Goal: Obtain resource: Obtain resource

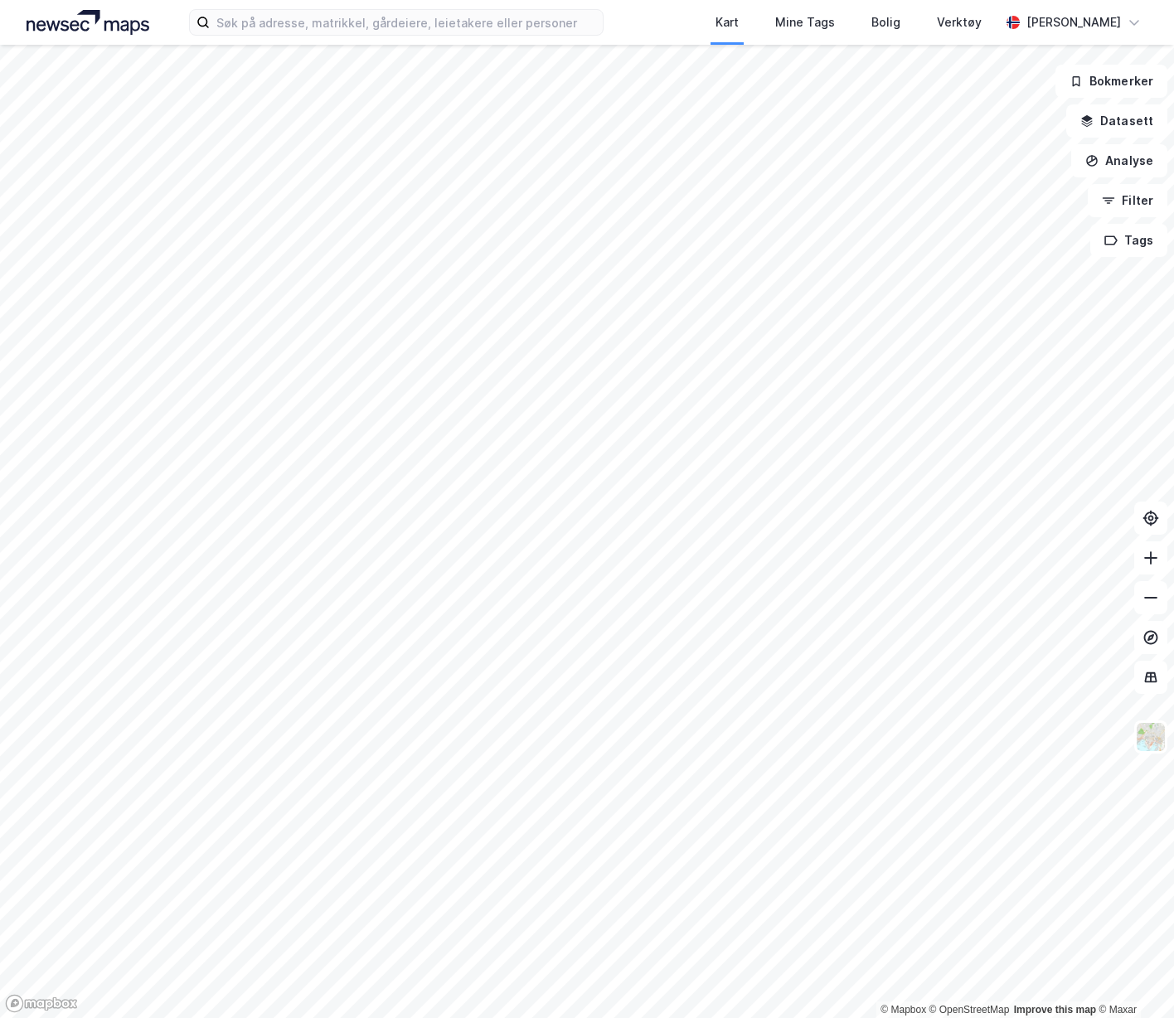
drag, startPoint x: 680, startPoint y: 22, endPoint x: 623, endPoint y: 33, distance: 58.4
click at [680, 22] on div "Kart Mine Tags Bolig Verktøy [PERSON_NAME]" at bounding box center [587, 22] width 1174 height 45
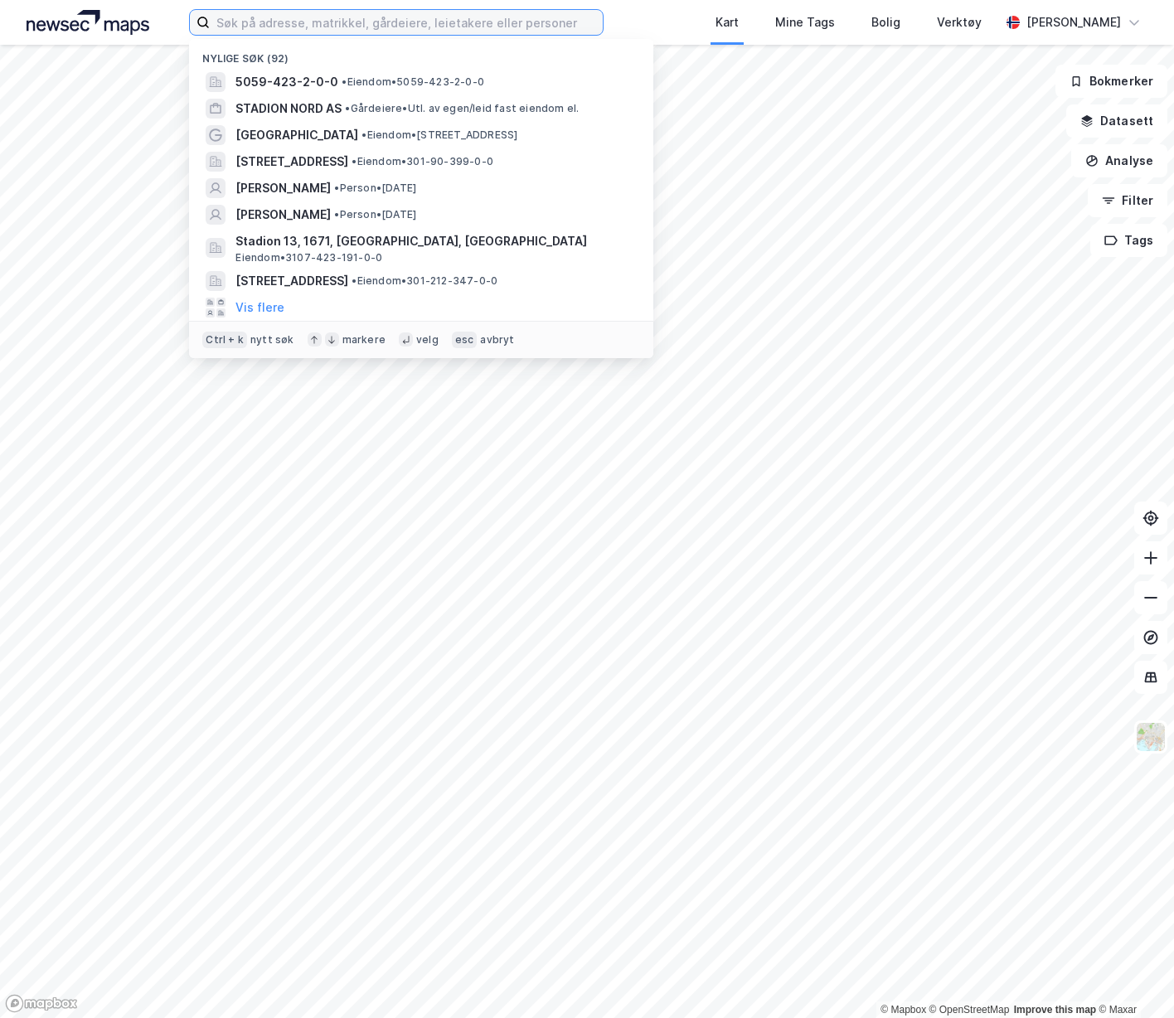
click at [486, 24] on input at bounding box center [406, 22] width 392 height 25
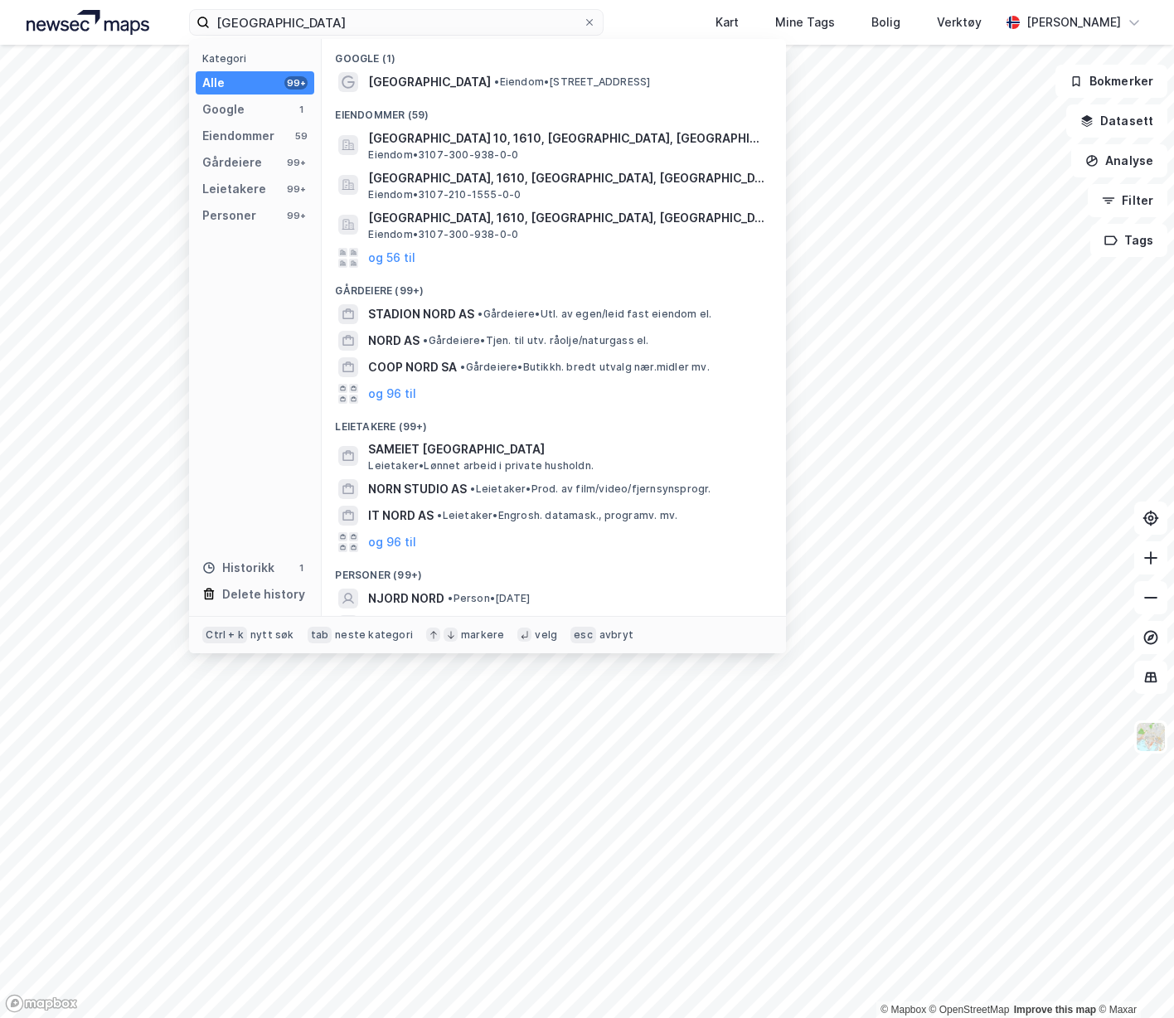
click at [455, 318] on span "STADION NORD AS" at bounding box center [421, 314] width 106 height 20
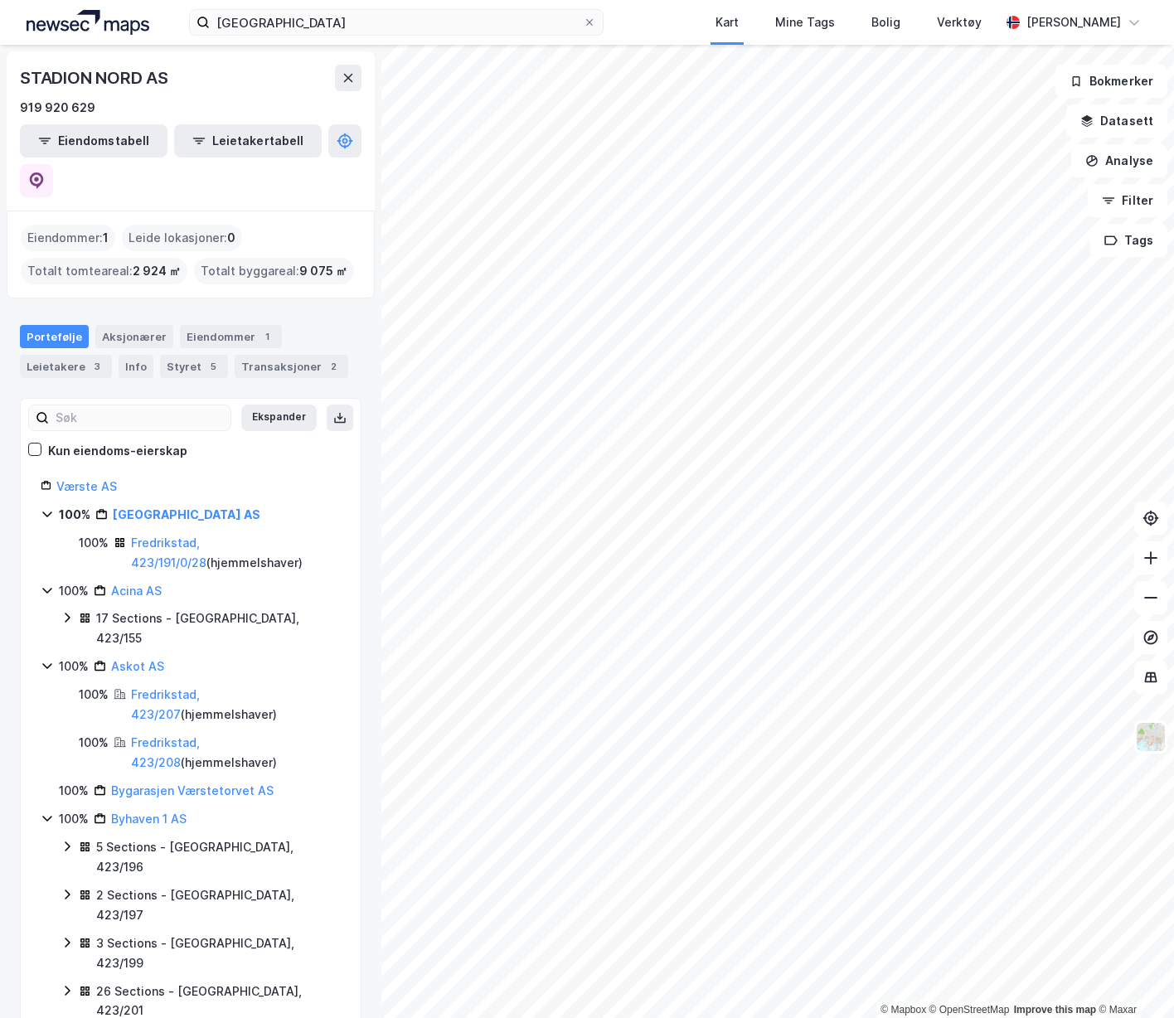
click at [206, 536] on link "Fredrikstad, 423/191/0/28" at bounding box center [168, 553] width 75 height 34
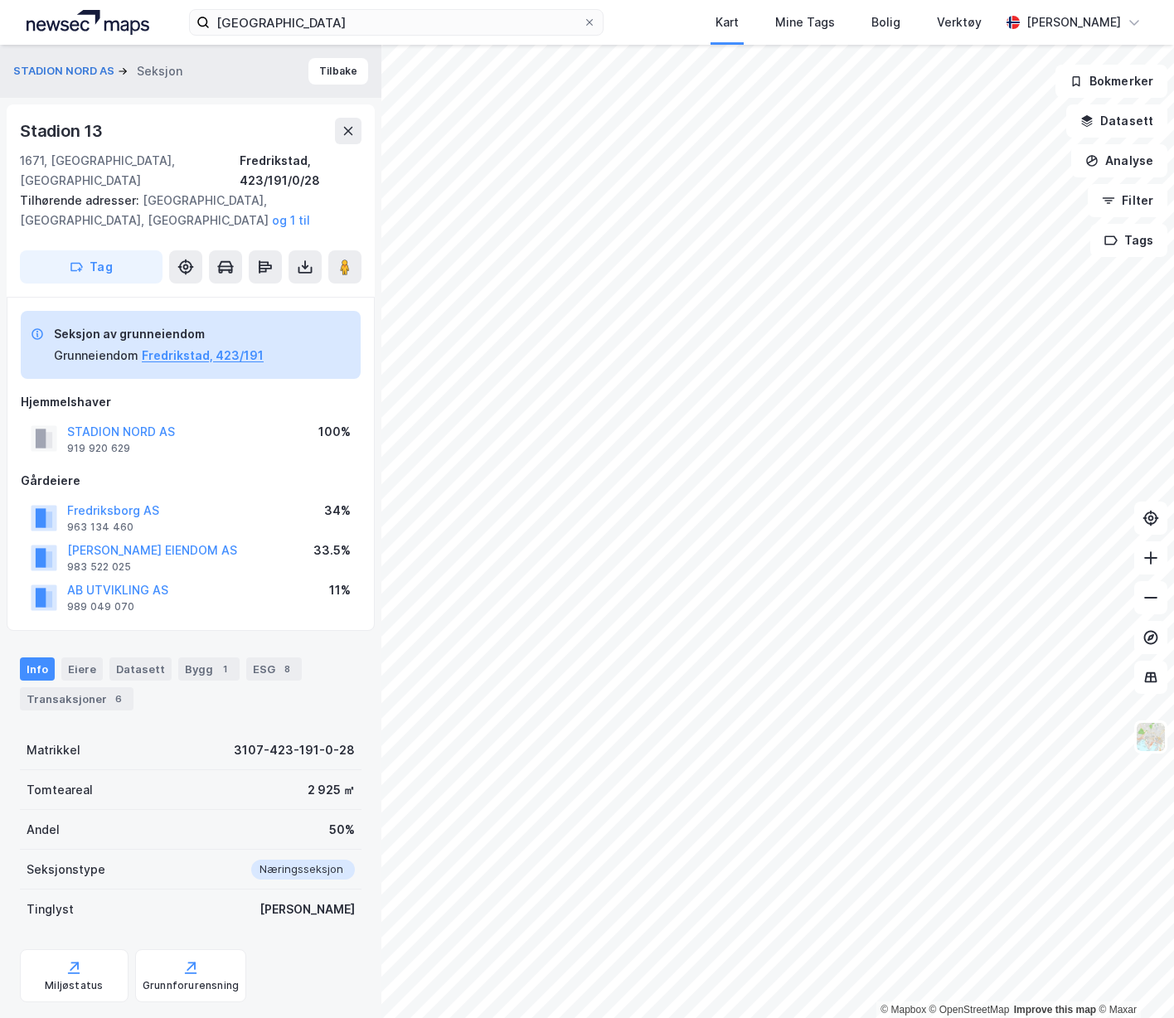
click at [671, 20] on div "STADION NORD Kart Mine Tags Bolig Verktøy [PERSON_NAME]" at bounding box center [587, 22] width 1174 height 45
click at [298, 266] on icon at bounding box center [305, 269] width 14 height 7
click at [251, 293] on div "Last ned grunnbok" at bounding box center [223, 299] width 96 height 13
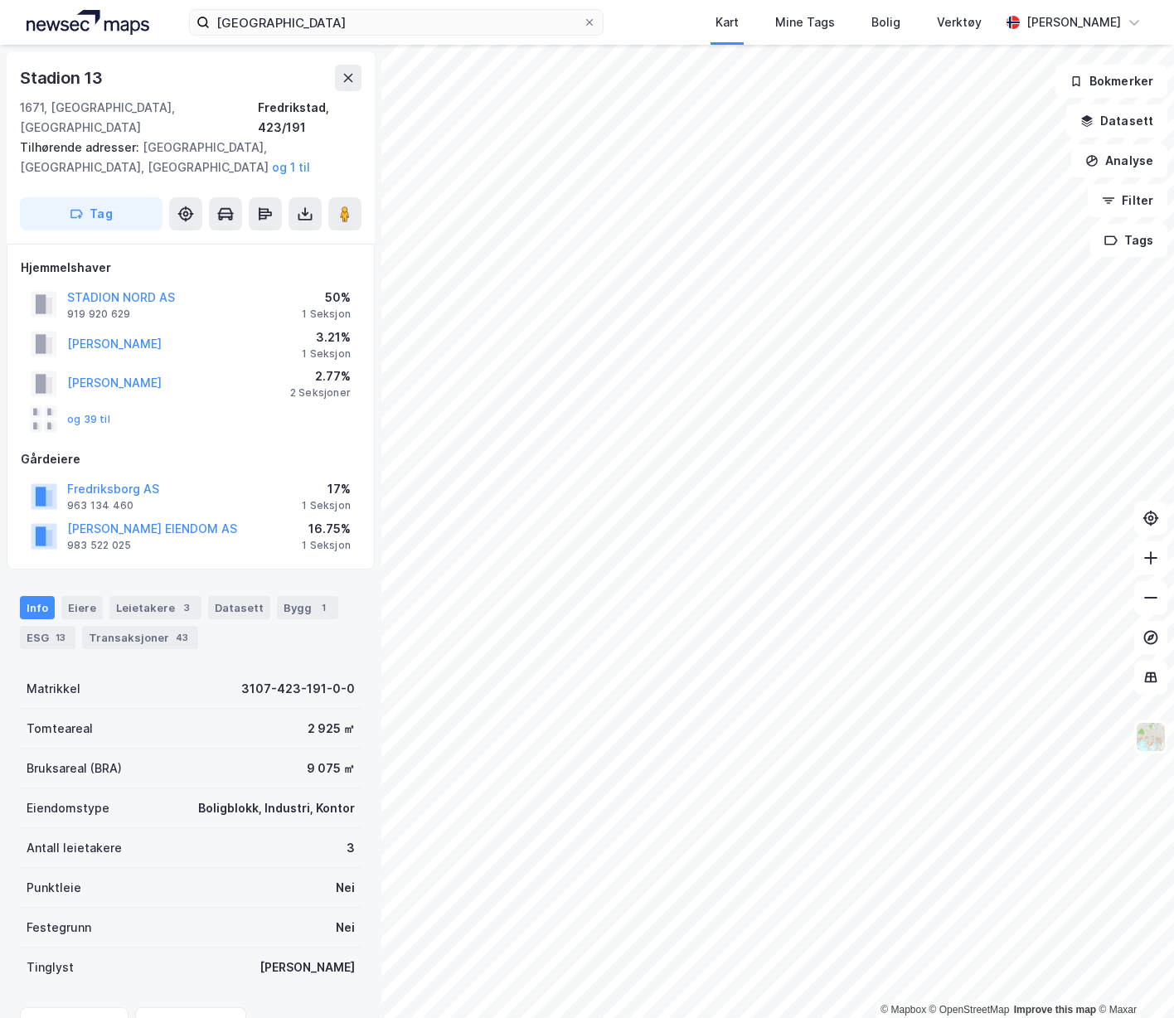
click at [0, 0] on button "Fredriksborg AS" at bounding box center [0, 0] width 0 height 0
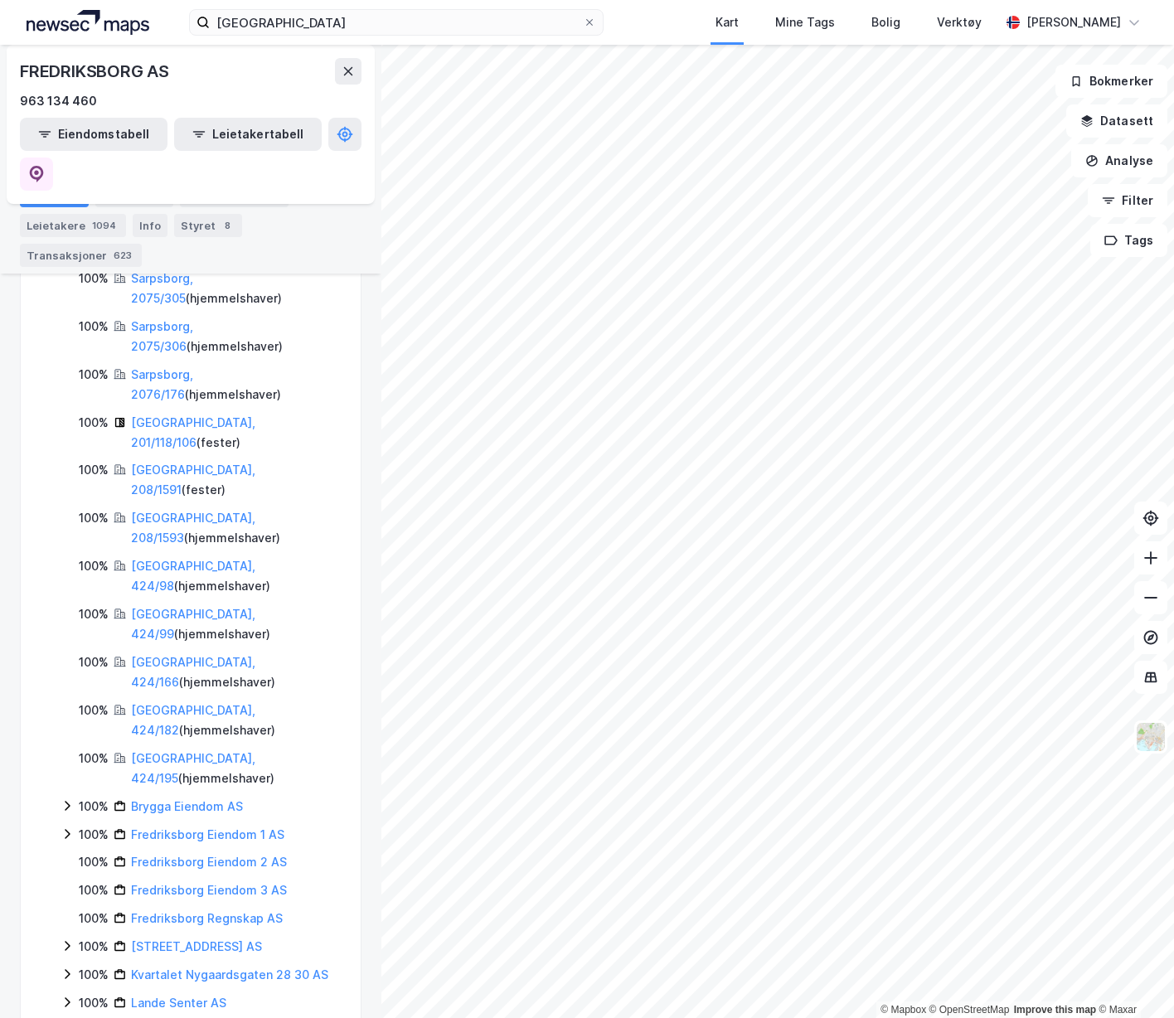
scroll to position [580, 0]
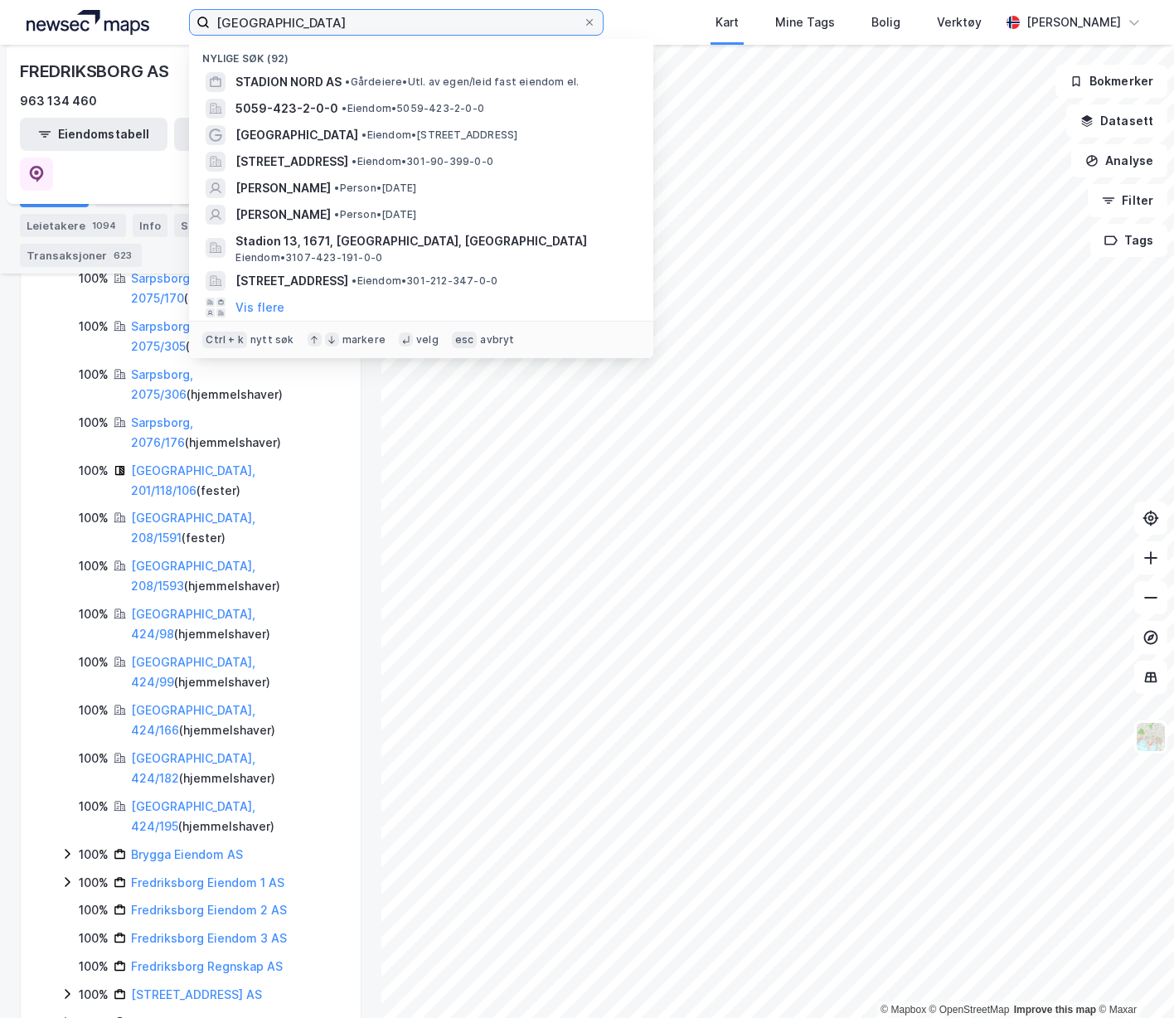
click at [344, 33] on input "[GEOGRAPHIC_DATA]" at bounding box center [396, 22] width 372 height 25
click at [338, 92] on div "STADION NORD AS • [PERSON_NAME]. av egen/leid fast eiendom el." at bounding box center [421, 82] width 438 height 27
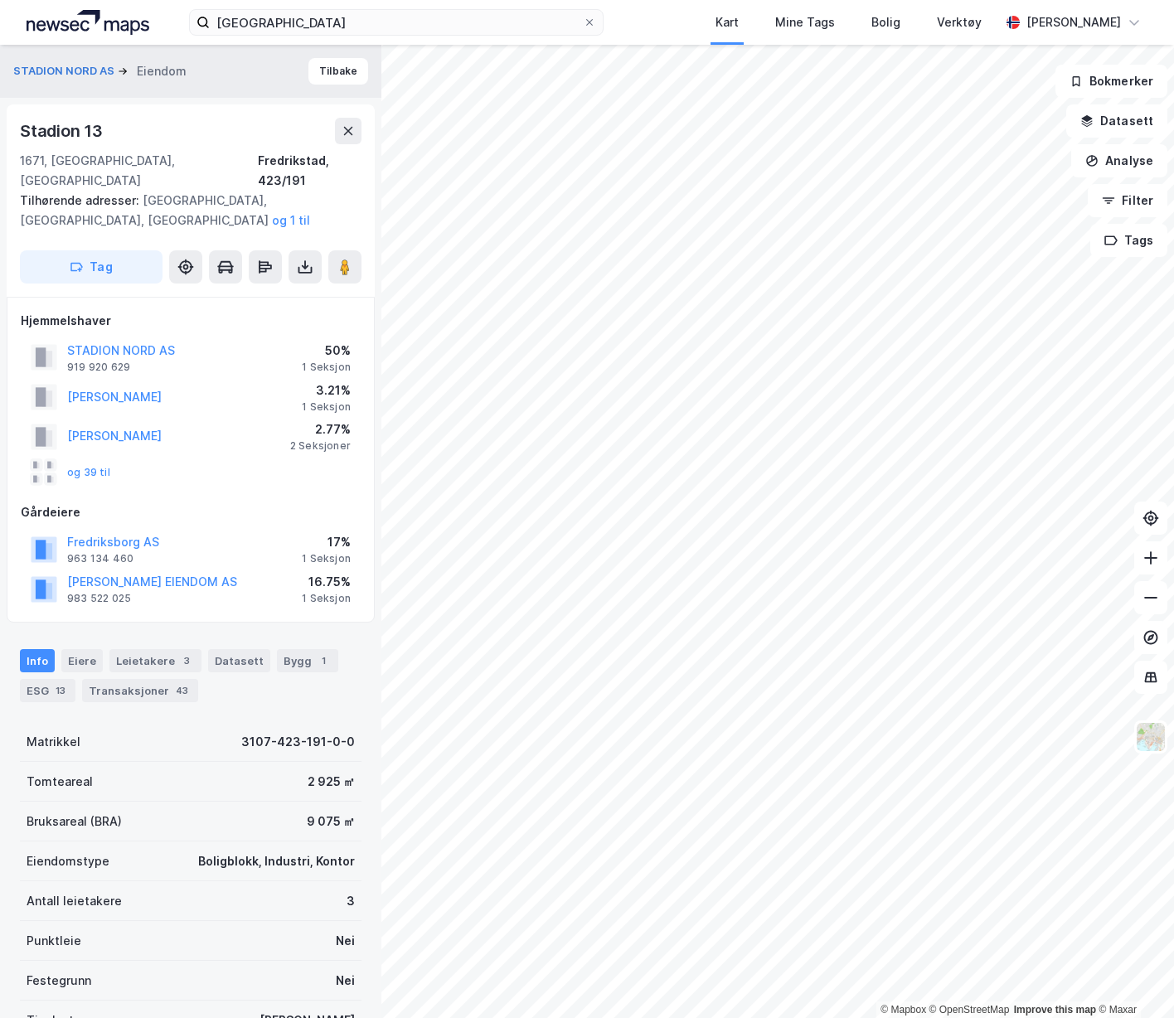
click at [0, 0] on button "og 39 til" at bounding box center [0, 0] width 0 height 0
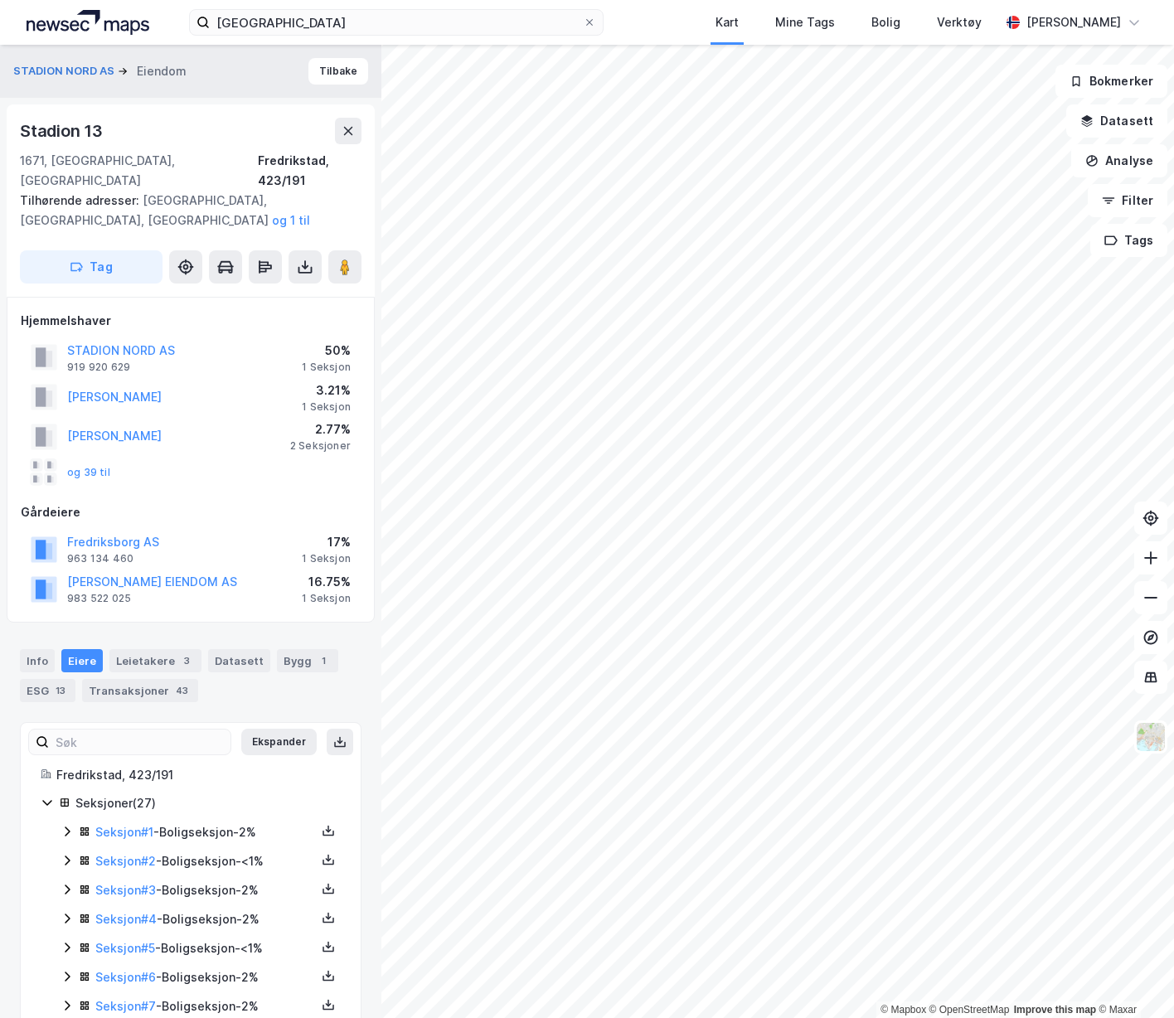
scroll to position [400, 0]
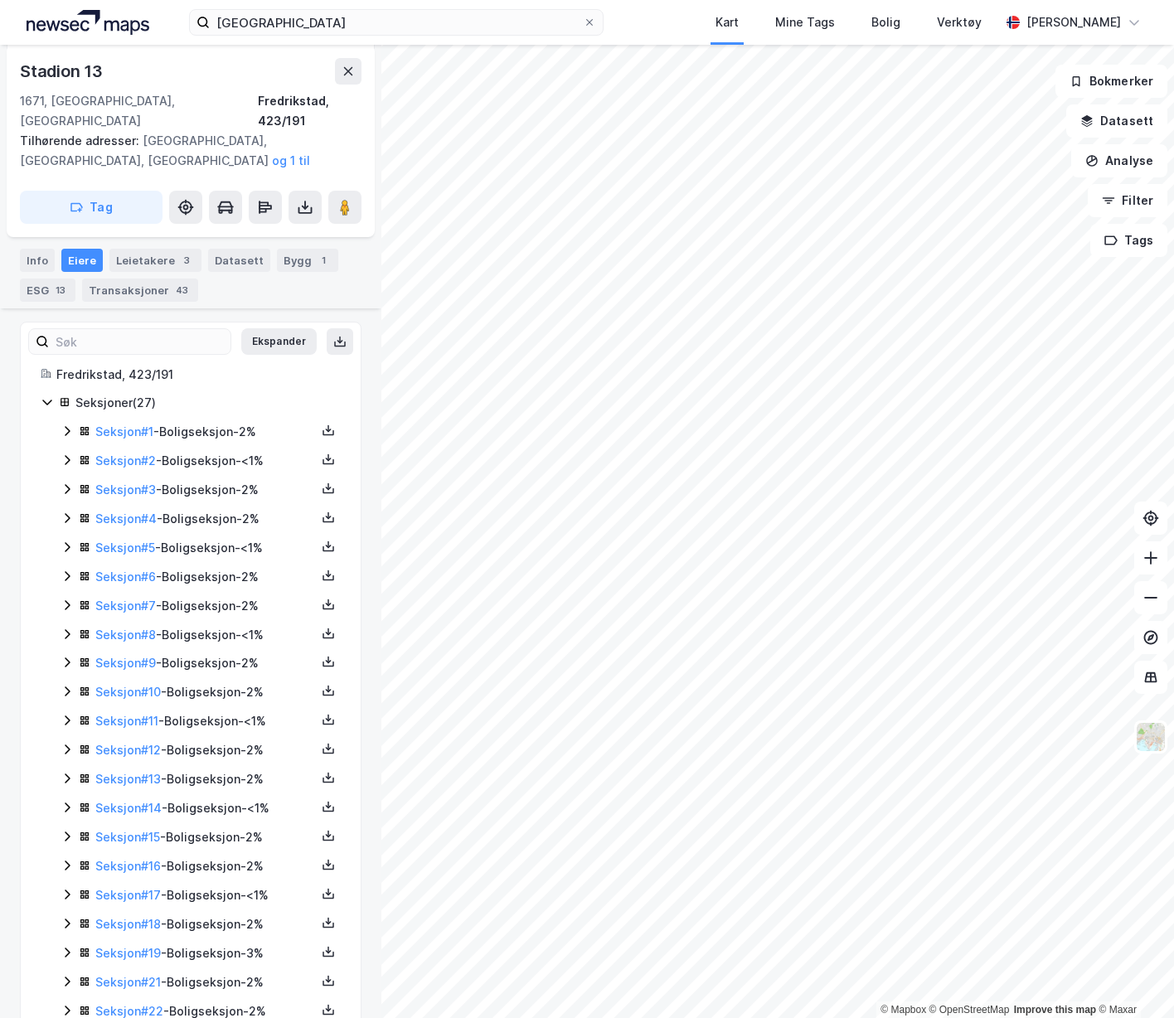
click at [138, 511] on link "Seksjon # 4" at bounding box center [125, 518] width 61 height 14
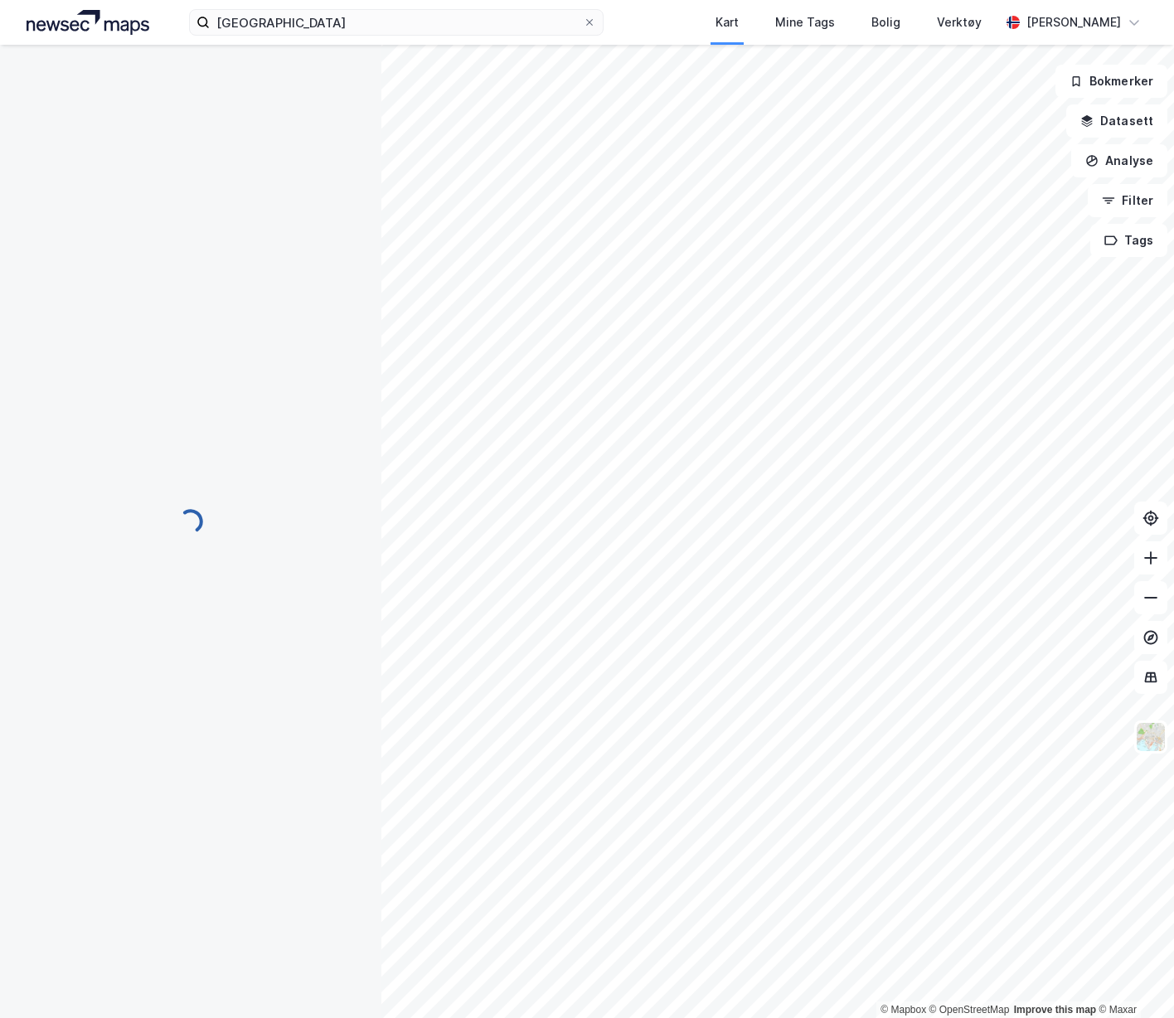
scroll to position [61, 0]
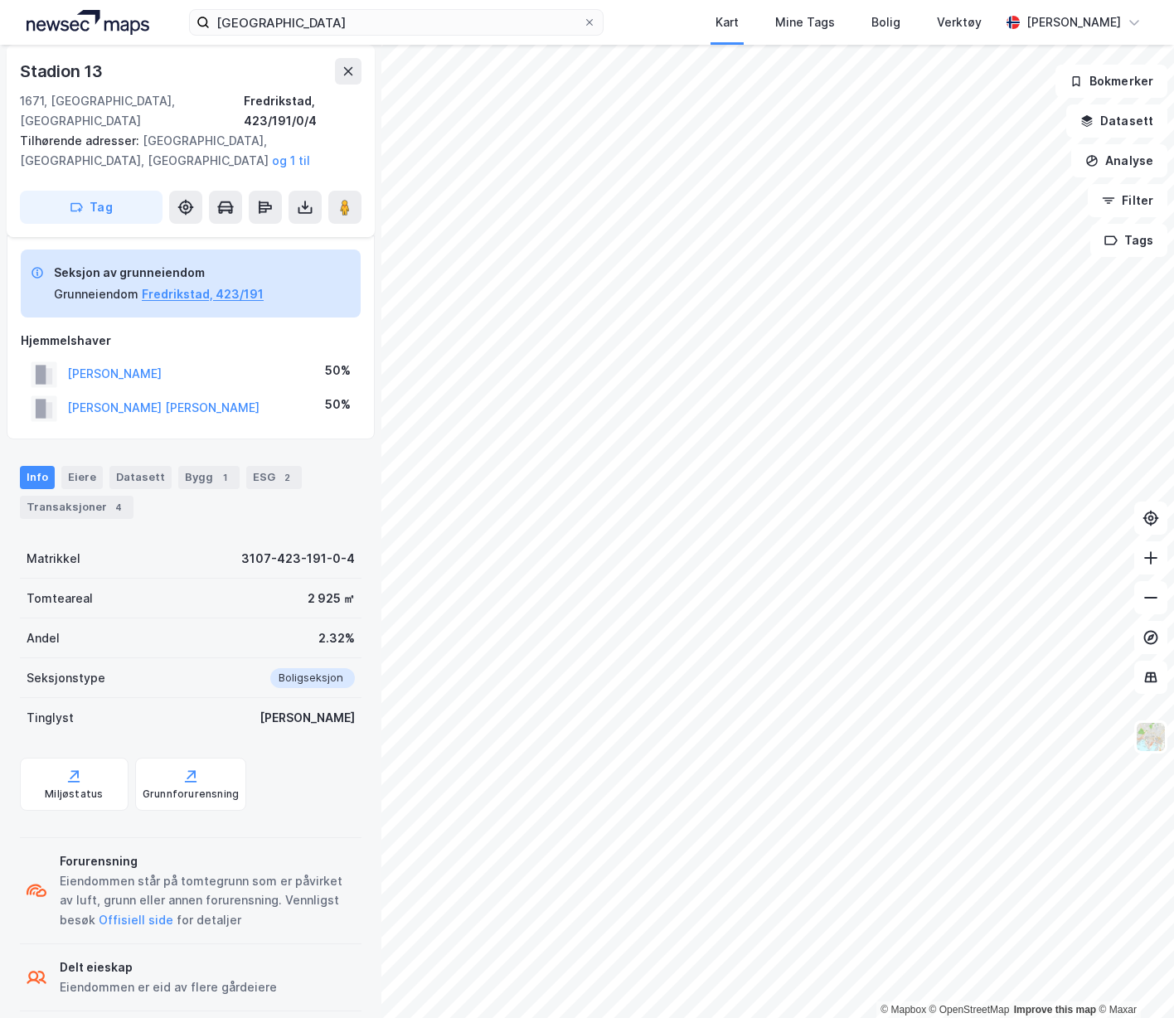
click at [295, 191] on button at bounding box center [304, 207] width 33 height 33
click at [271, 234] on div "Last ned grunnbok" at bounding box center [223, 240] width 96 height 13
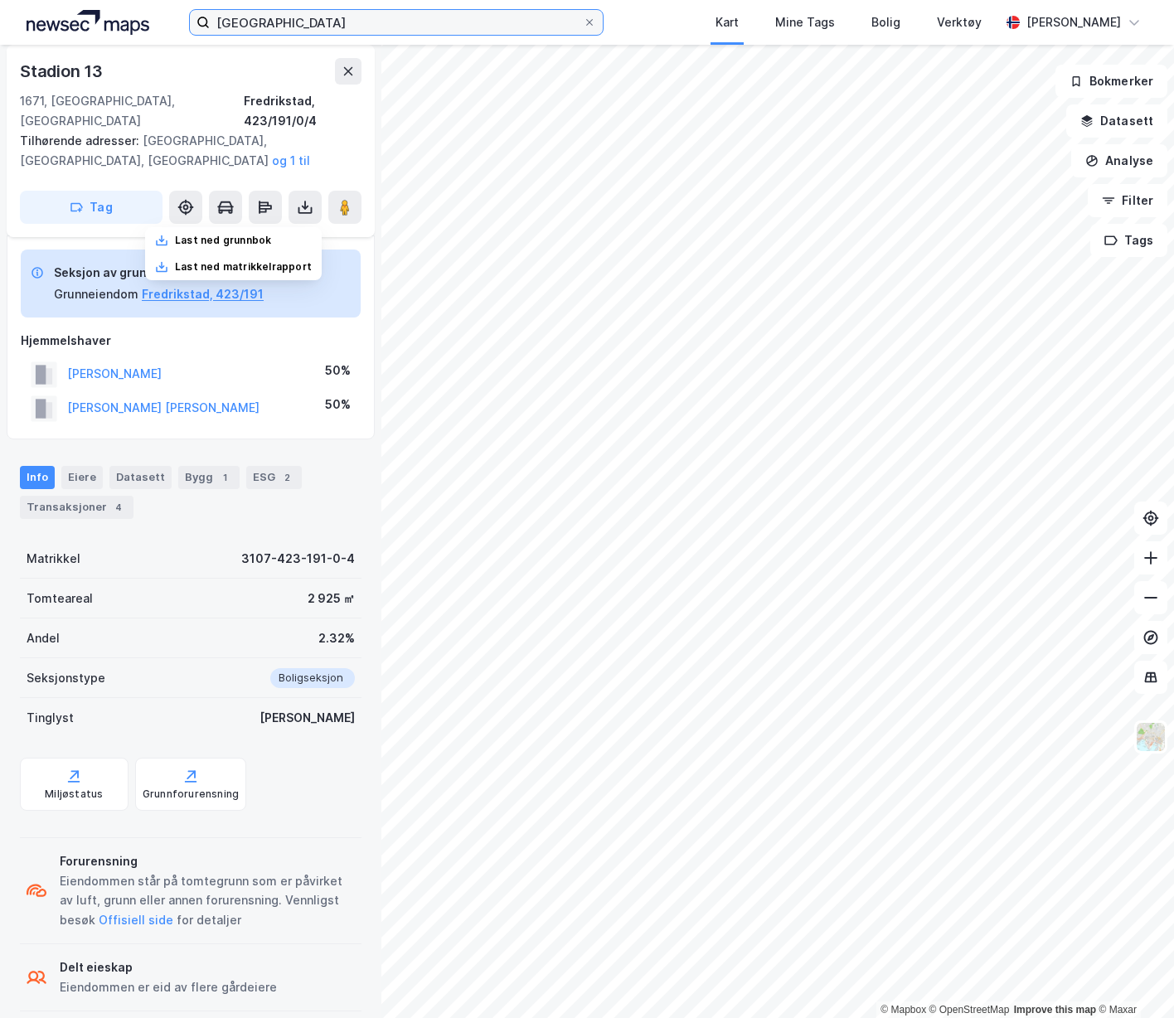
click at [366, 31] on input "[GEOGRAPHIC_DATA]" at bounding box center [396, 22] width 372 height 25
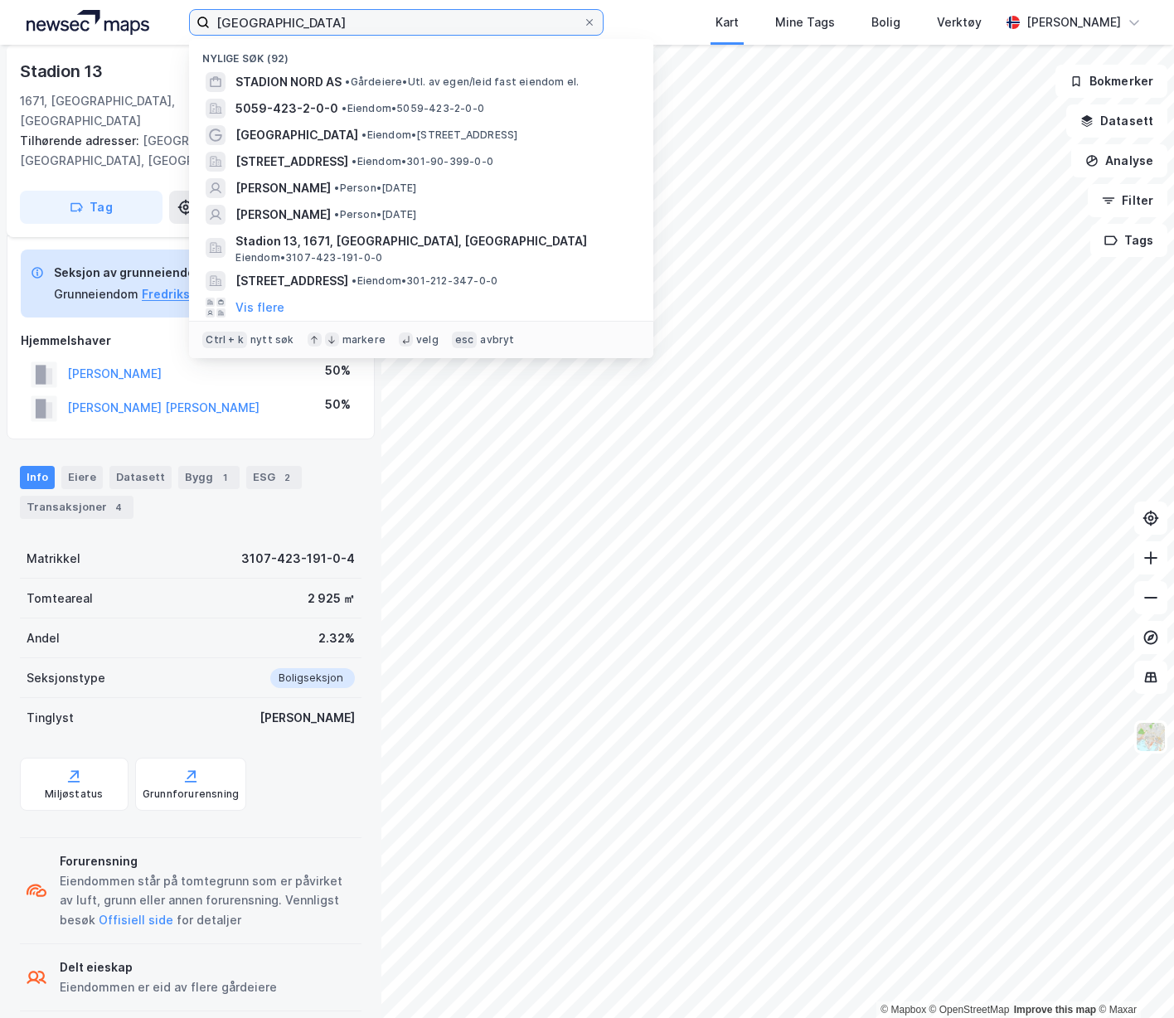
click at [366, 31] on input "[GEOGRAPHIC_DATA]" at bounding box center [396, 22] width 372 height 25
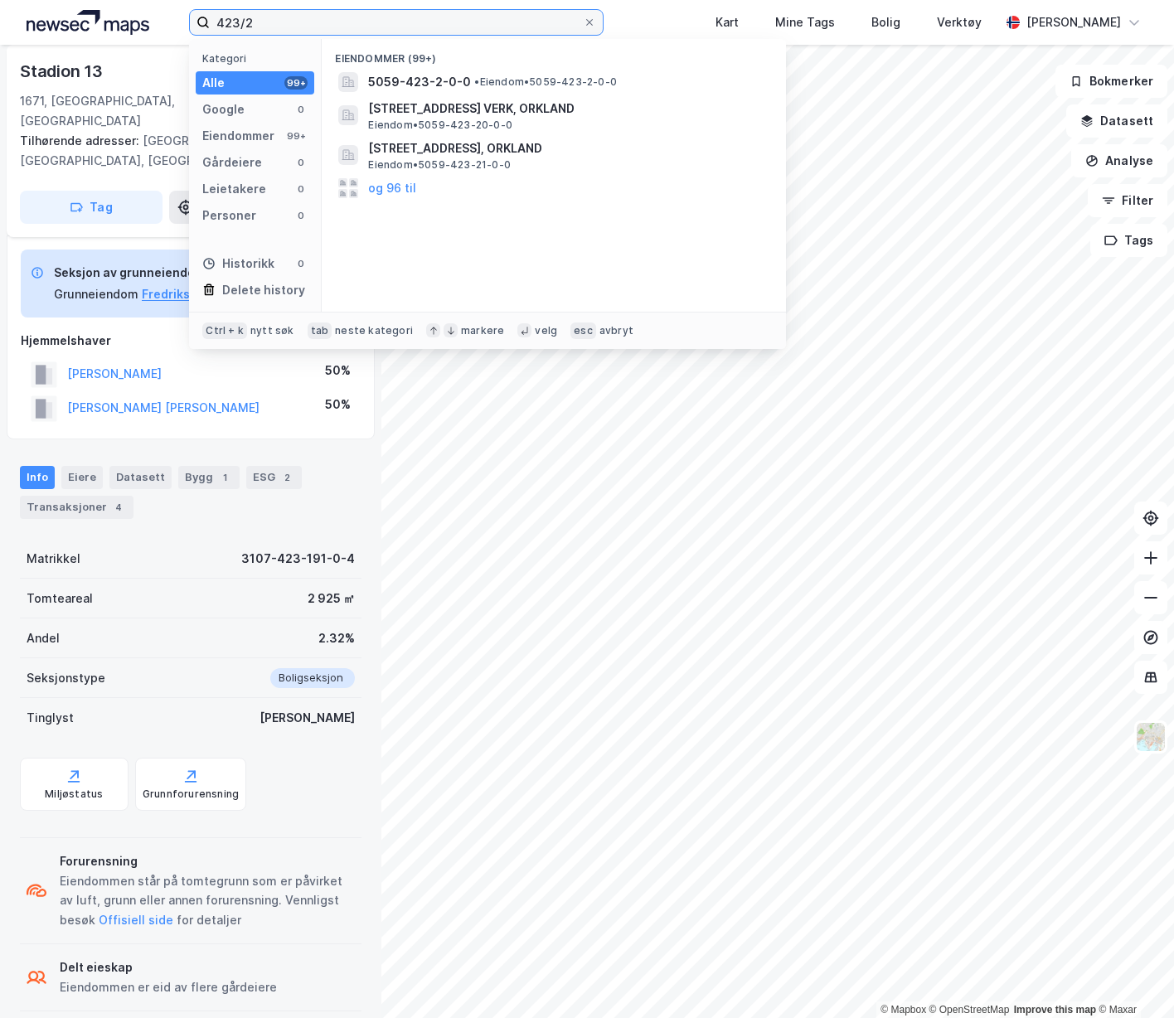
type input "423/2"
click at [450, 84] on span "5059-423-2-0-0" at bounding box center [419, 82] width 103 height 20
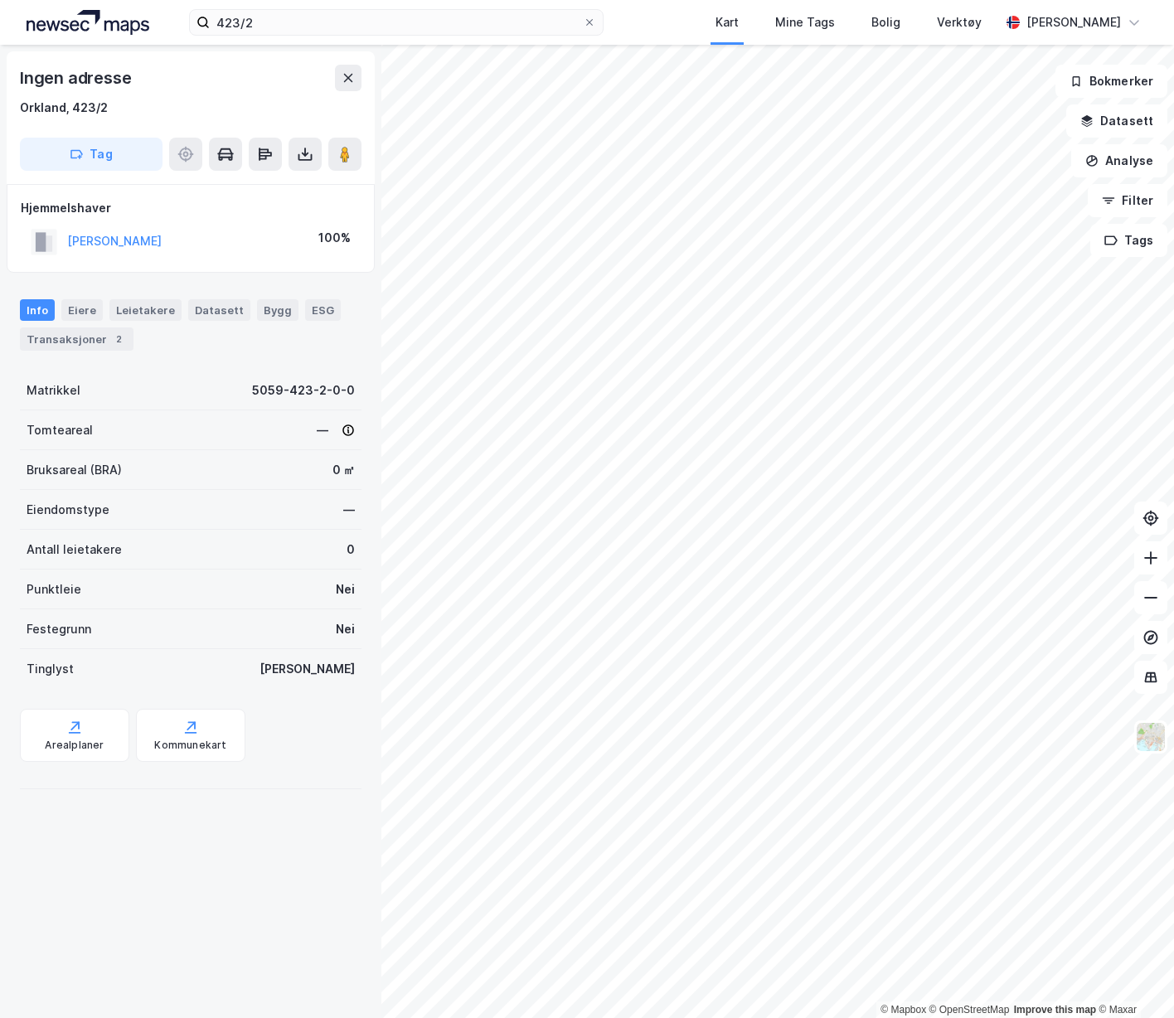
click at [306, 153] on icon at bounding box center [305, 154] width 17 height 17
click at [262, 184] on div "Last ned grunnbok" at bounding box center [223, 187] width 96 height 13
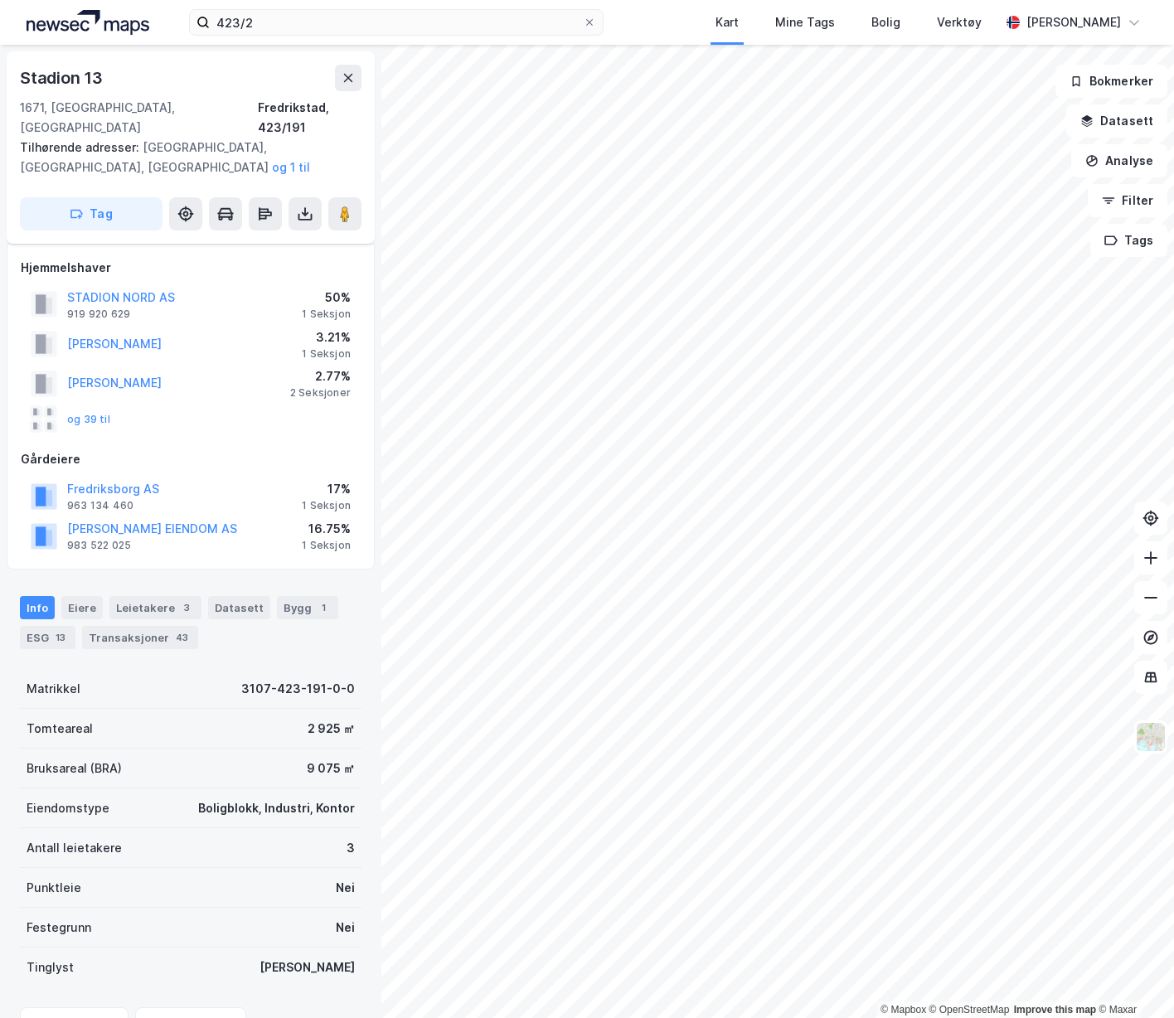
scroll to position [61, 0]
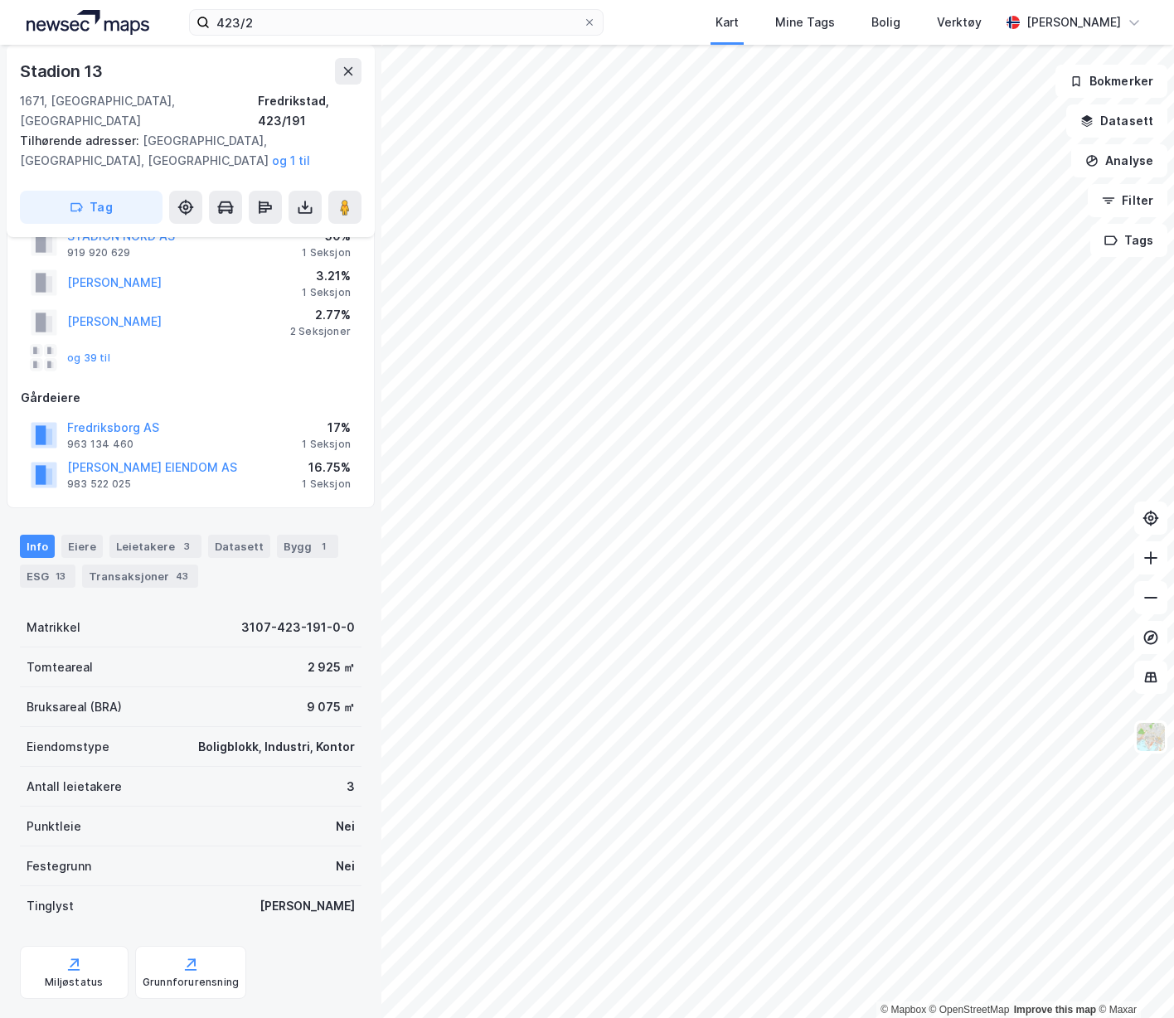
click at [302, 196] on button at bounding box center [304, 207] width 33 height 33
click at [277, 260] on div "Last ned matrikkelrapport" at bounding box center [243, 266] width 137 height 13
click at [287, 227] on div "Last ned grunnbok" at bounding box center [233, 240] width 177 height 27
click at [285, 191] on div "Tag Last ned grunnbok Last ned matrikkelrapport" at bounding box center [191, 207] width 342 height 33
click at [290, 191] on button at bounding box center [304, 207] width 33 height 33
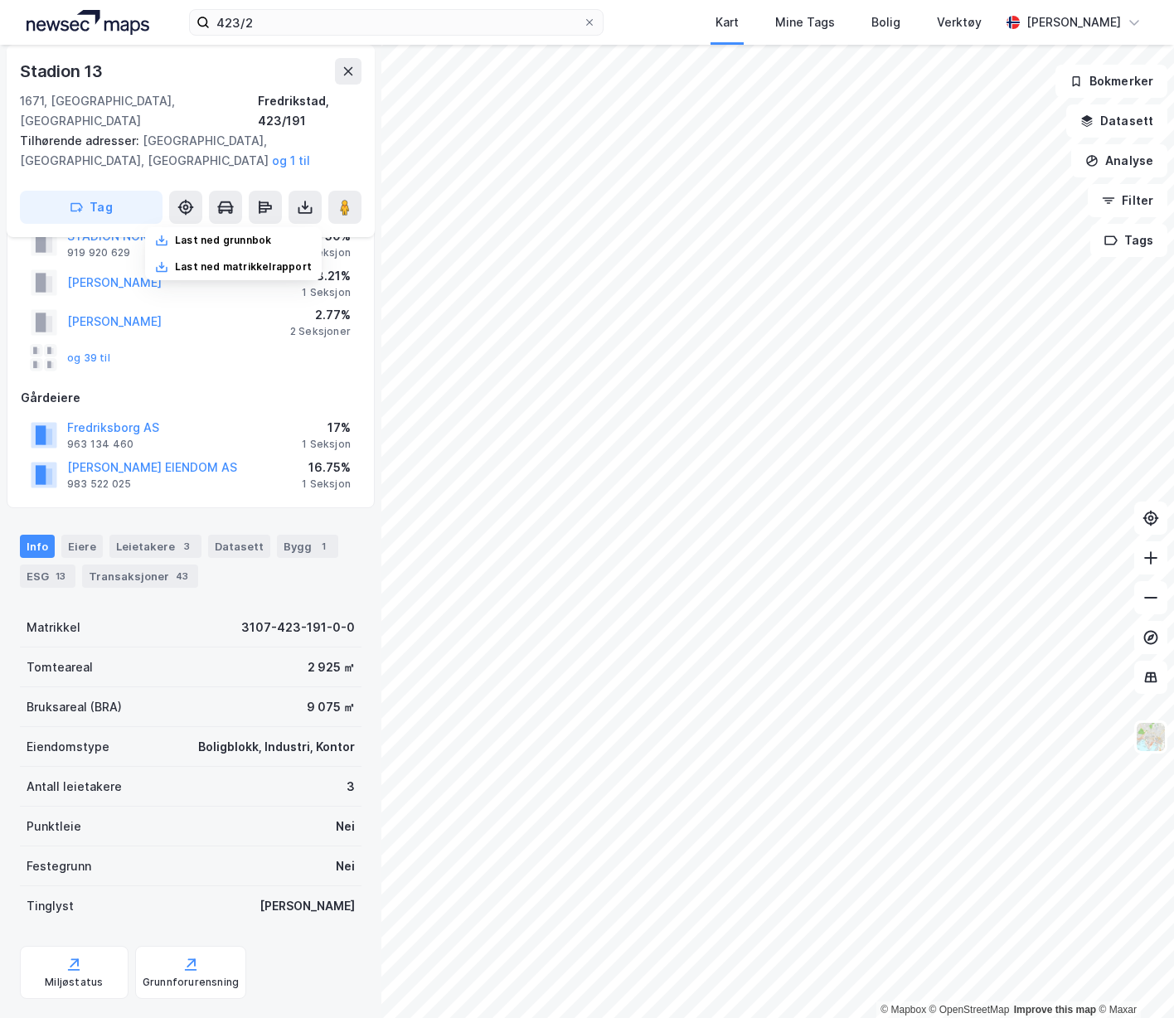
click at [258, 234] on div "Last ned grunnbok" at bounding box center [223, 240] width 96 height 13
click at [174, 568] on div "43" at bounding box center [181, 576] width 19 height 17
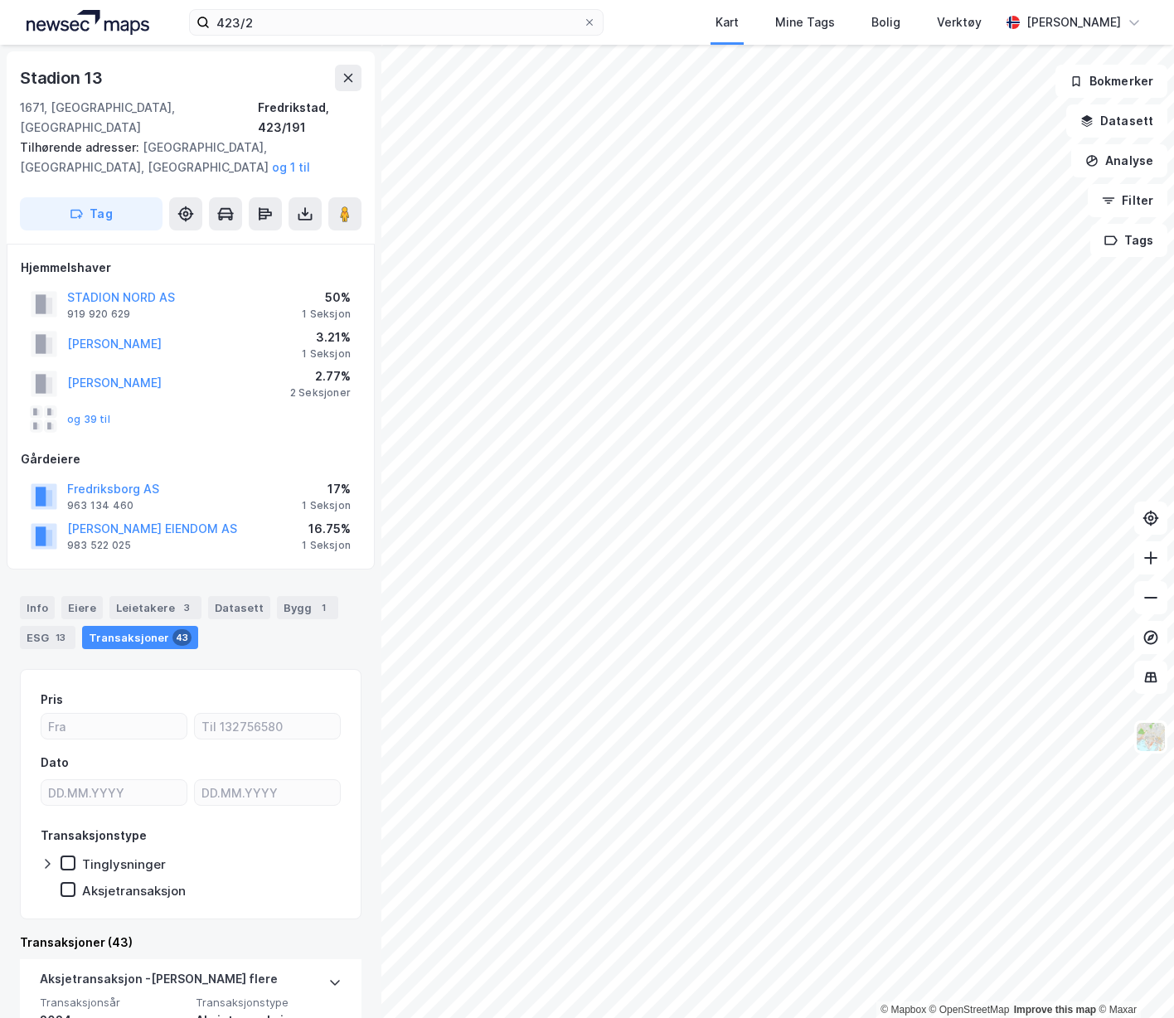
click at [0, 0] on button "STADION NORD AS" at bounding box center [0, 0] width 0 height 0
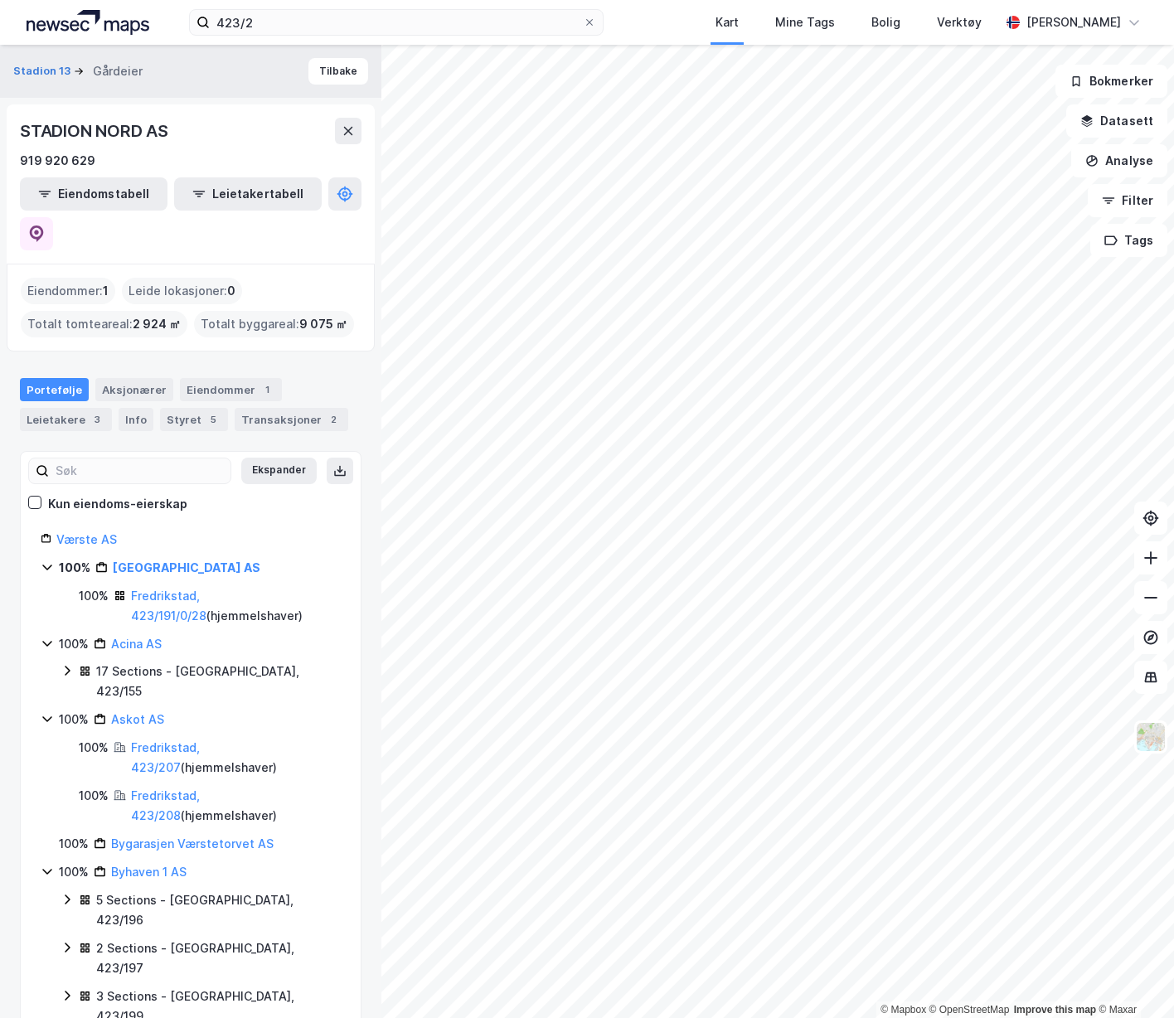
click at [180, 589] on link "Fredrikstad, 423/191/0/28" at bounding box center [168, 606] width 75 height 34
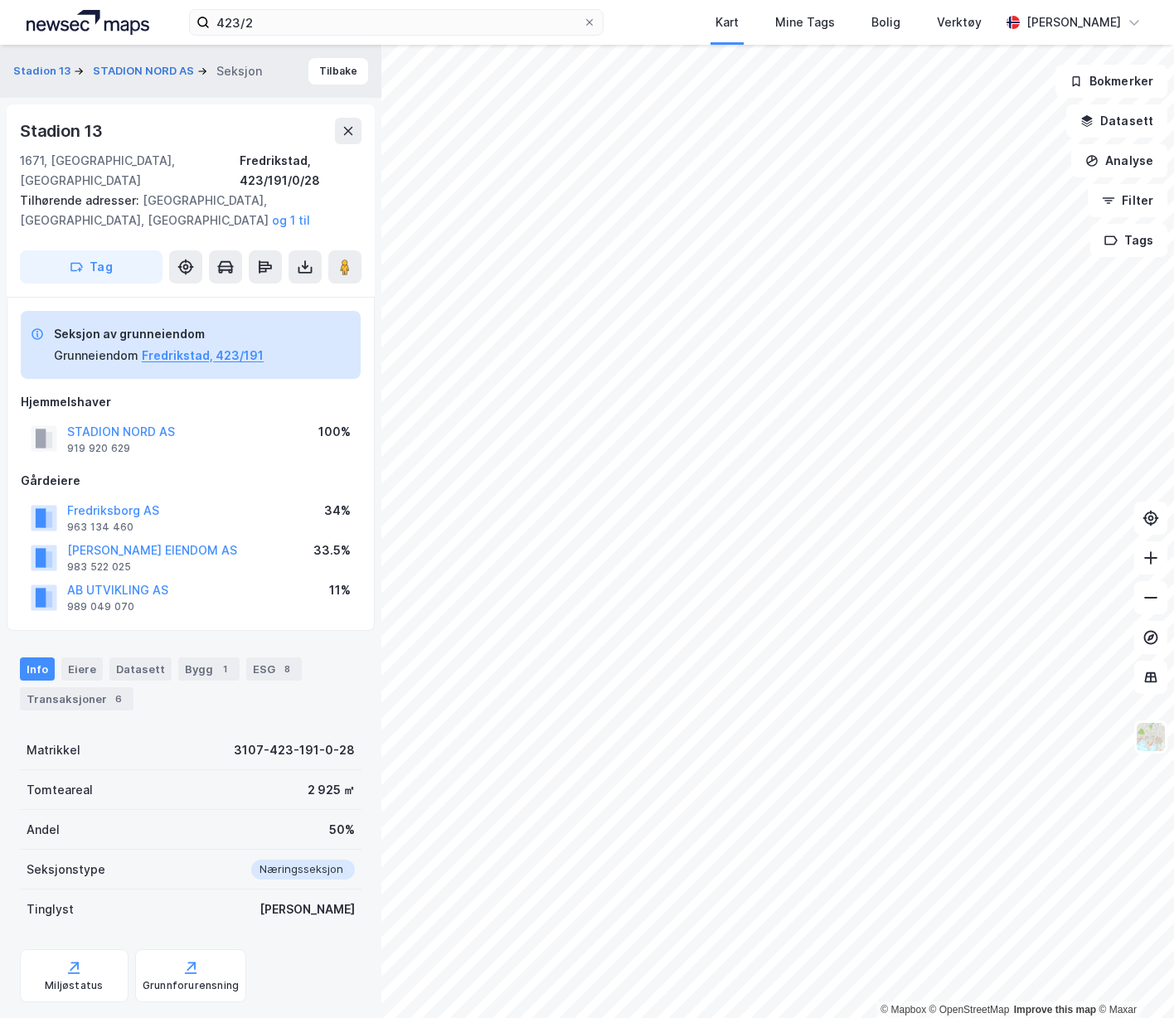
click at [96, 687] on div "Transaksjoner 6" at bounding box center [77, 698] width 114 height 23
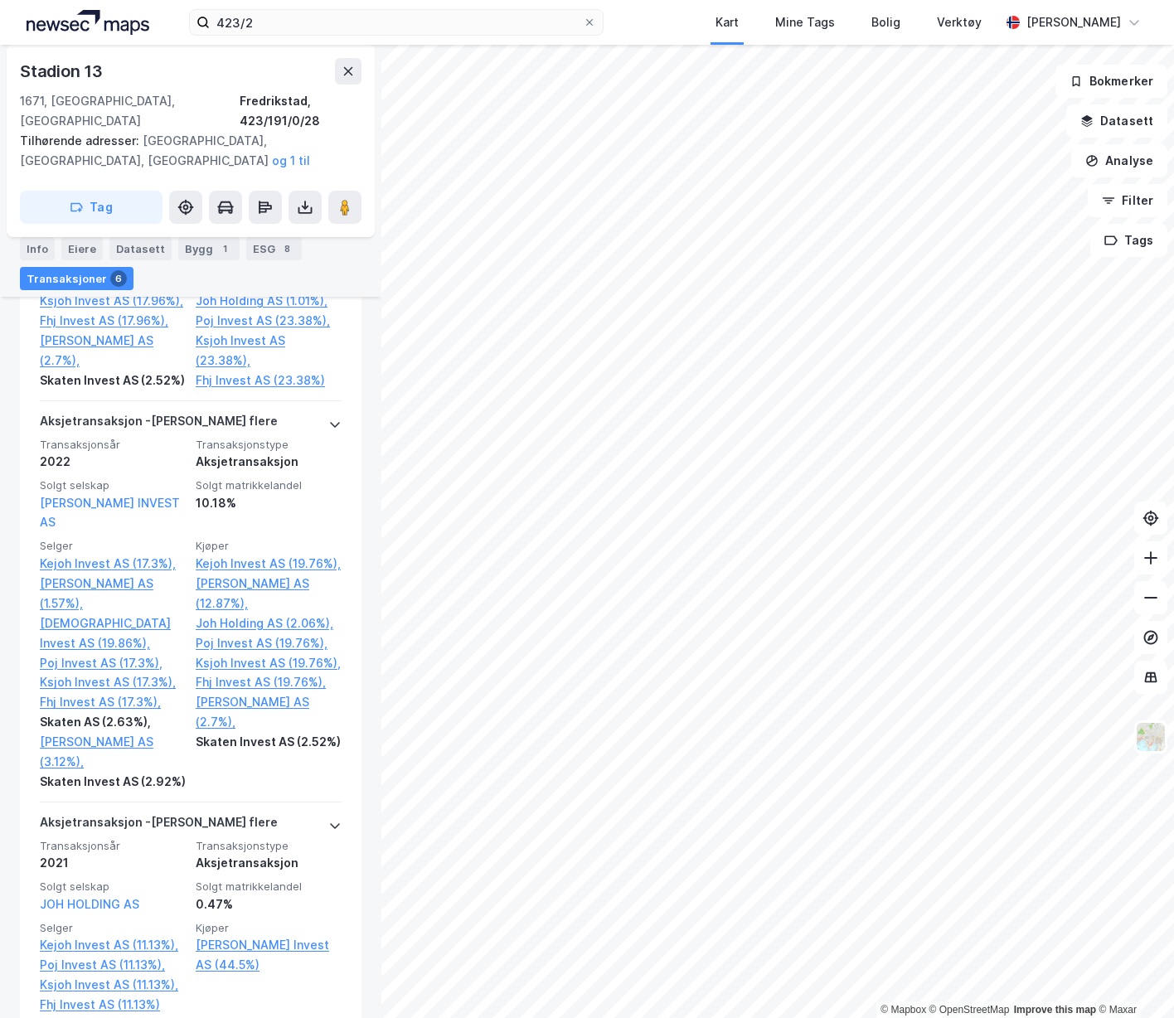
scroll to position [998, 0]
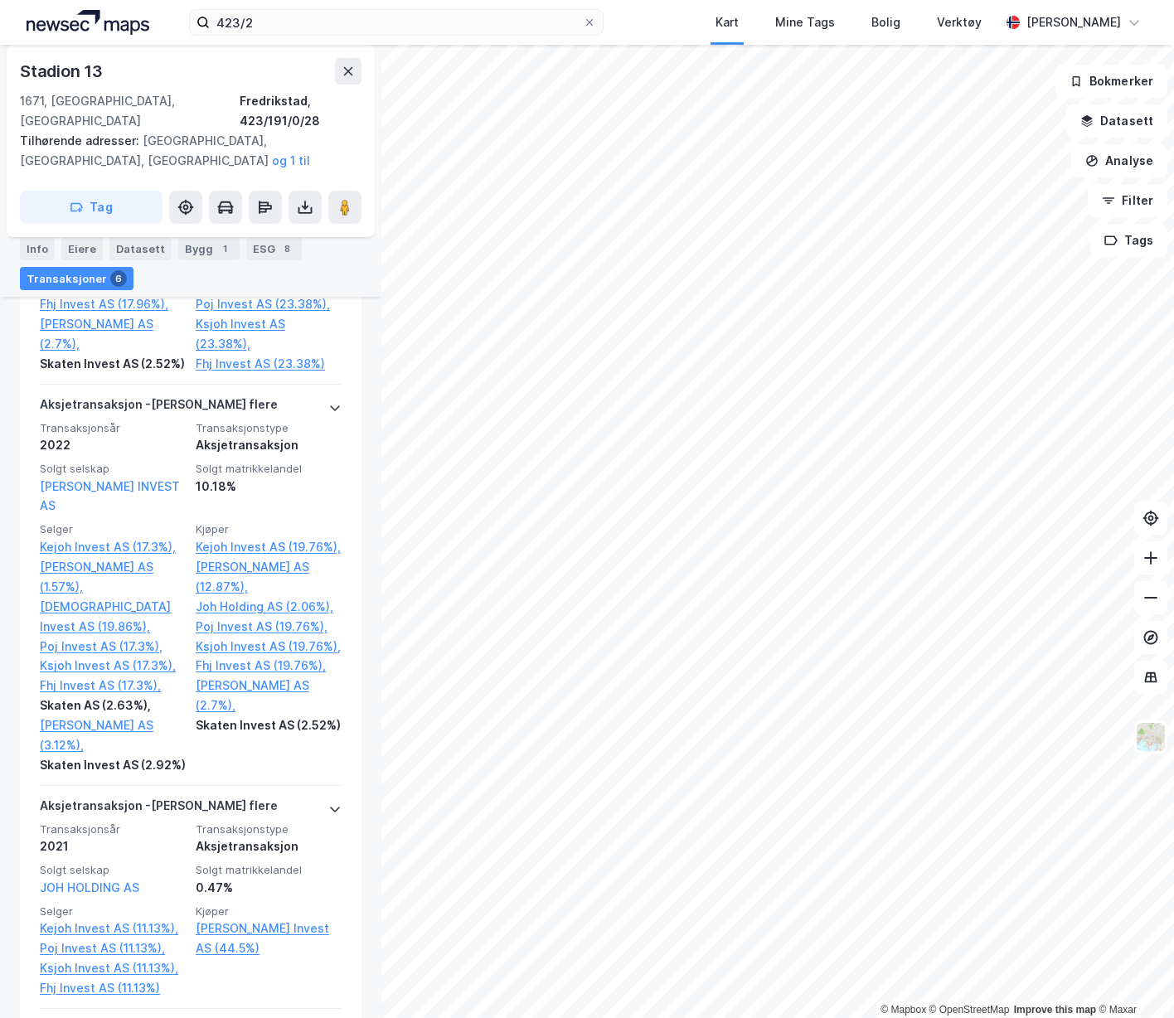
click at [347, 472] on div "Aksjetransaksjon - Gjelder flere Transaksjonsår 2022 Transaksjonstype Aksjetran…" at bounding box center [191, 585] width 342 height 401
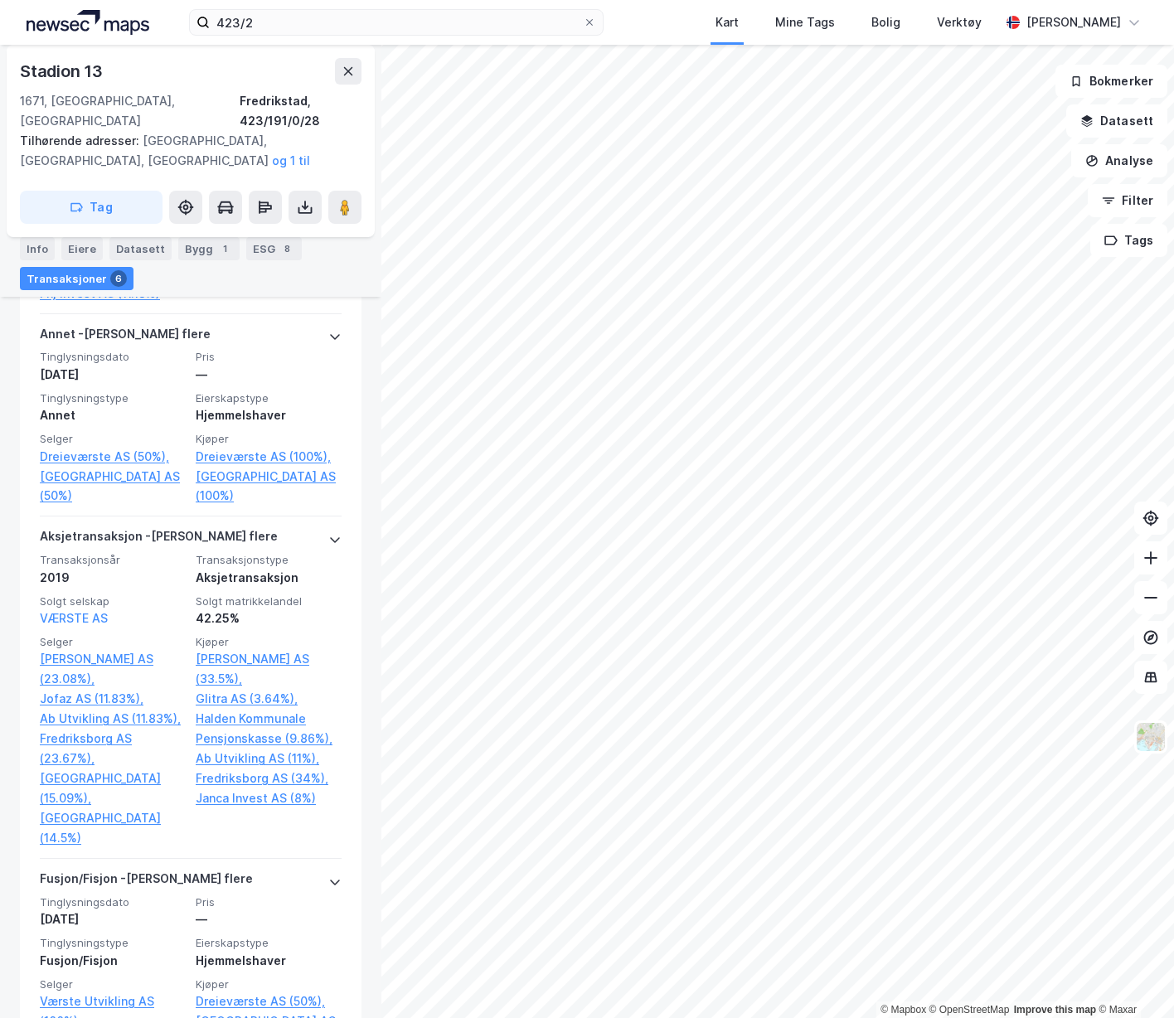
scroll to position [1965, 0]
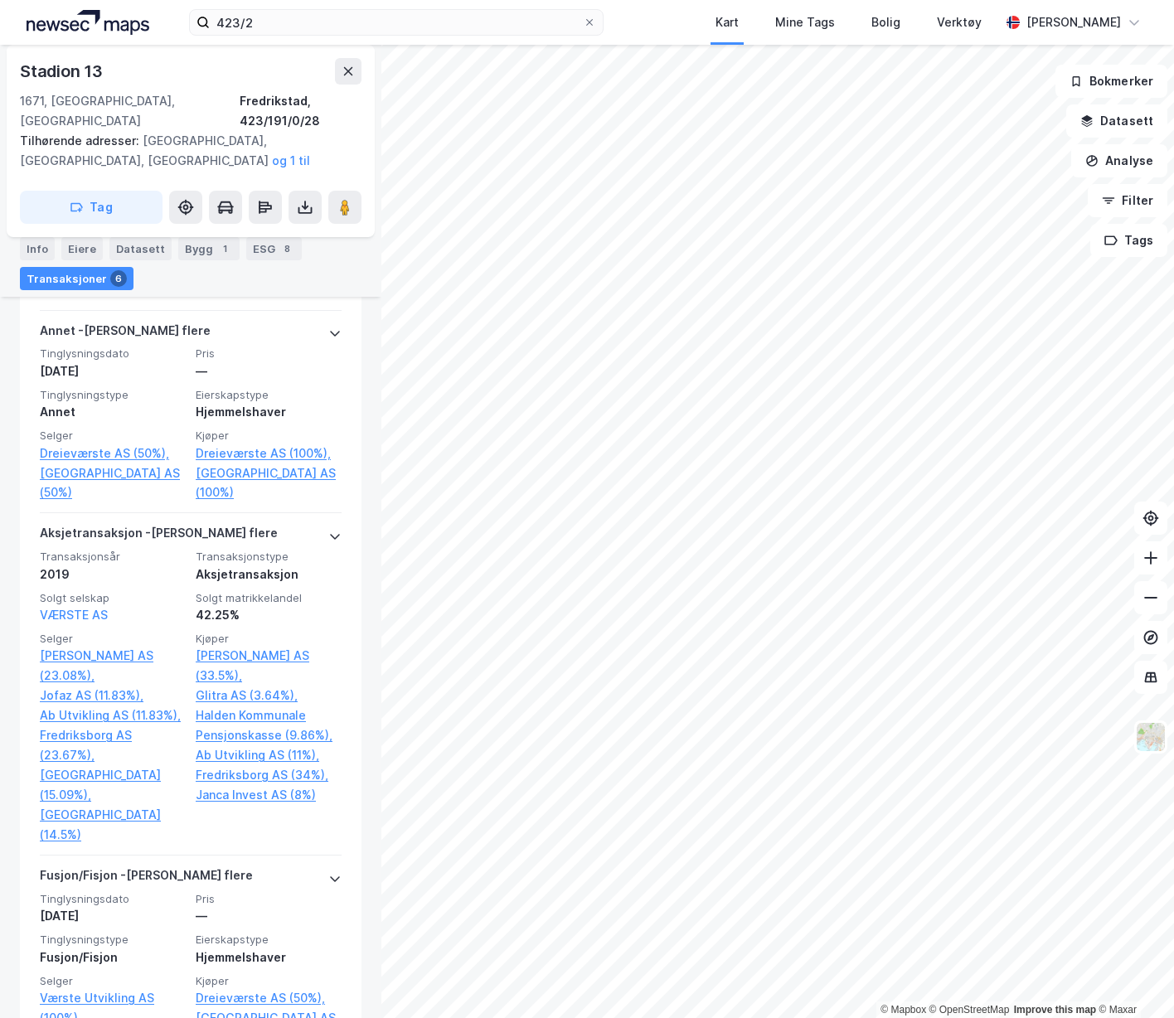
click at [175, 565] on div "2019" at bounding box center [113, 575] width 146 height 20
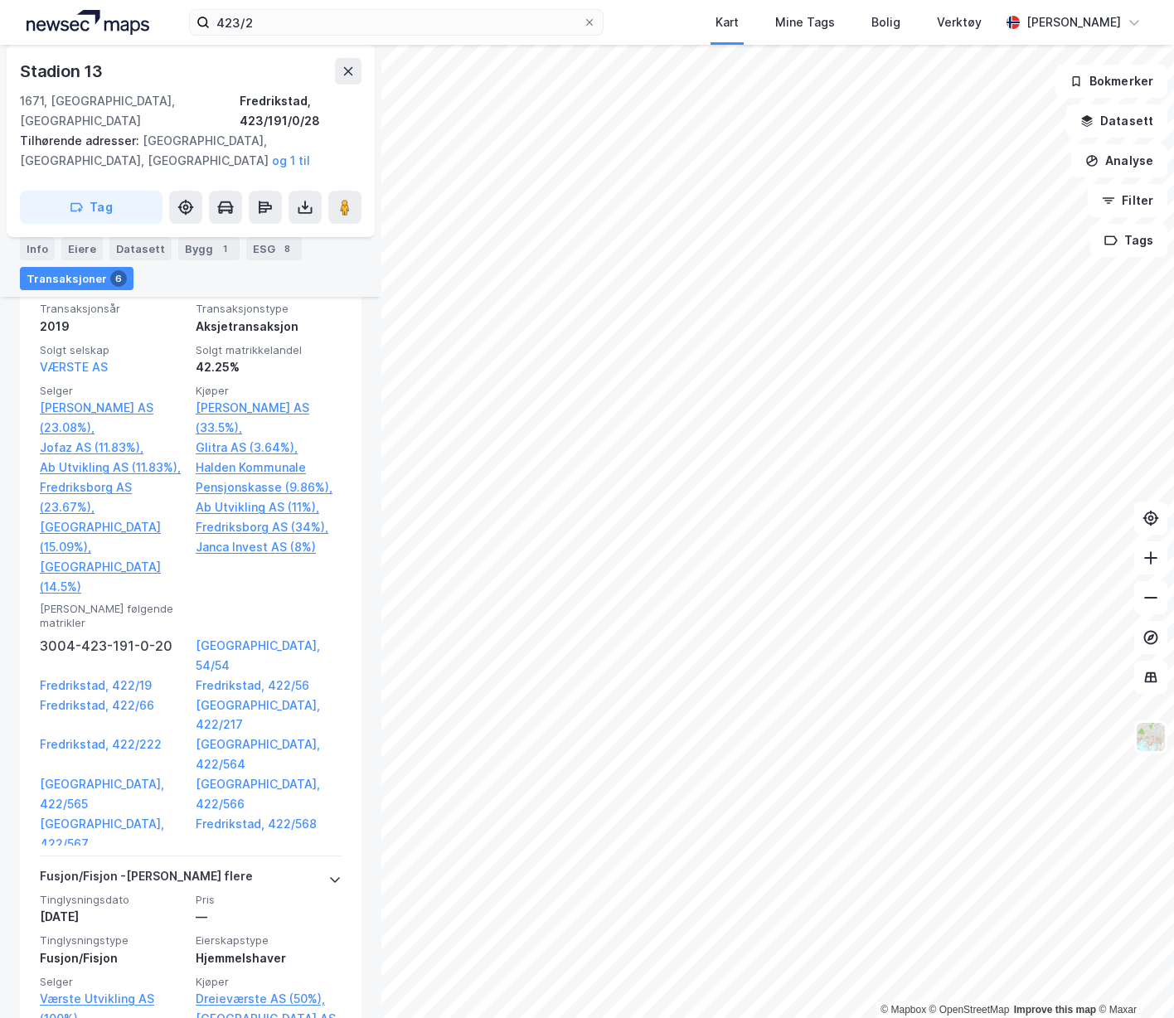
scroll to position [2213, 0]
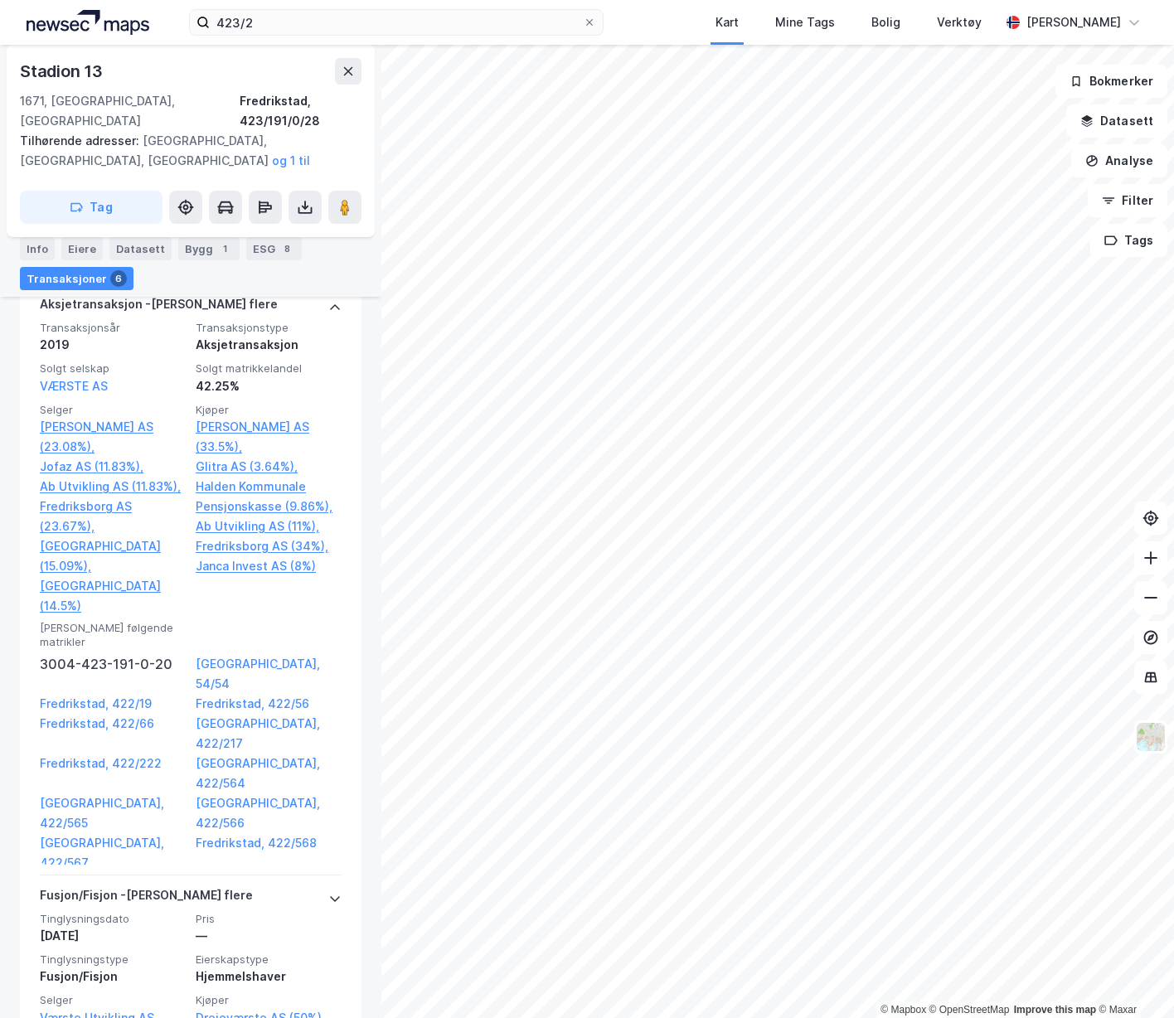
click at [169, 926] on div "[DATE]" at bounding box center [113, 936] width 146 height 20
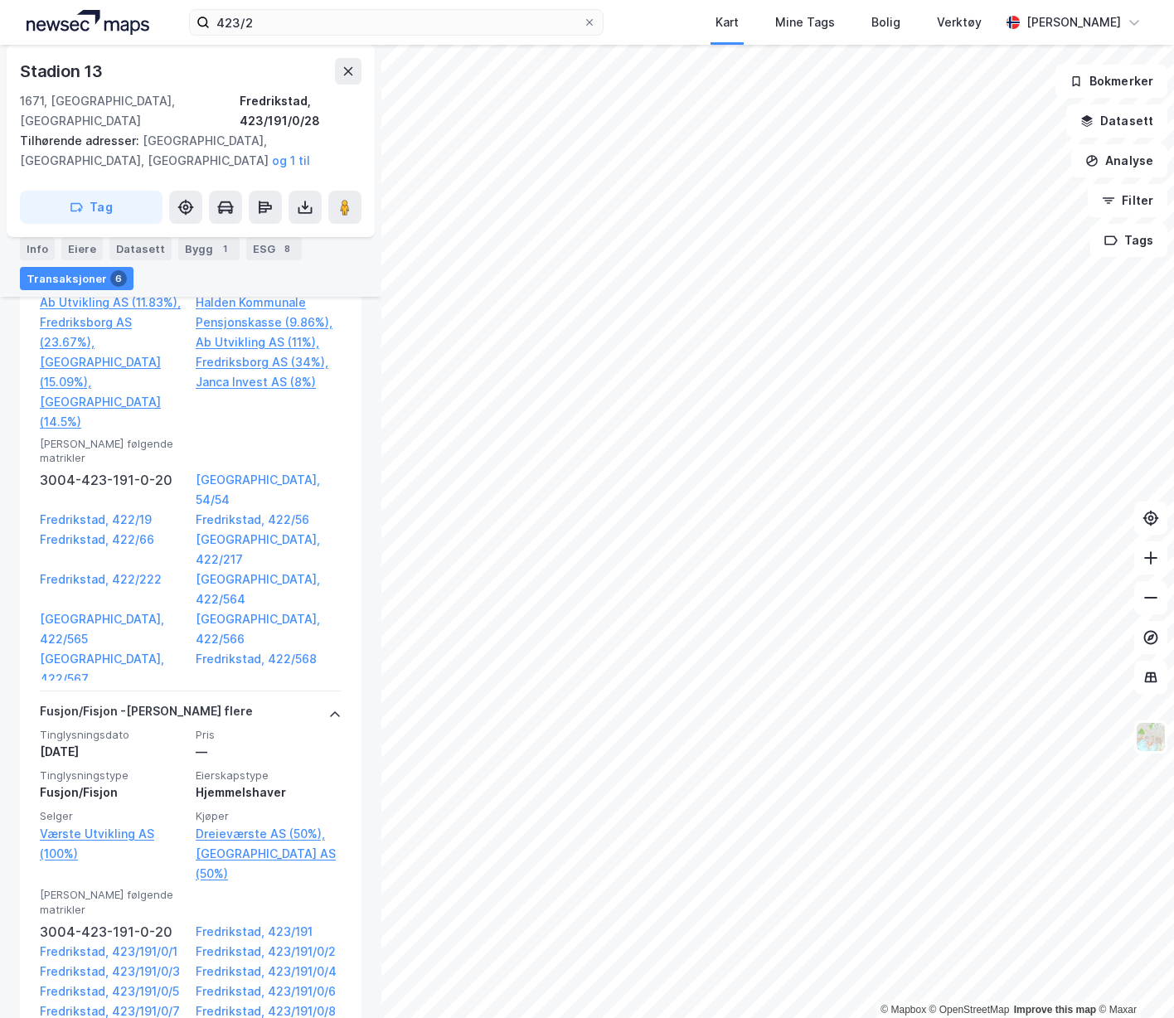
scroll to position [2442, 0]
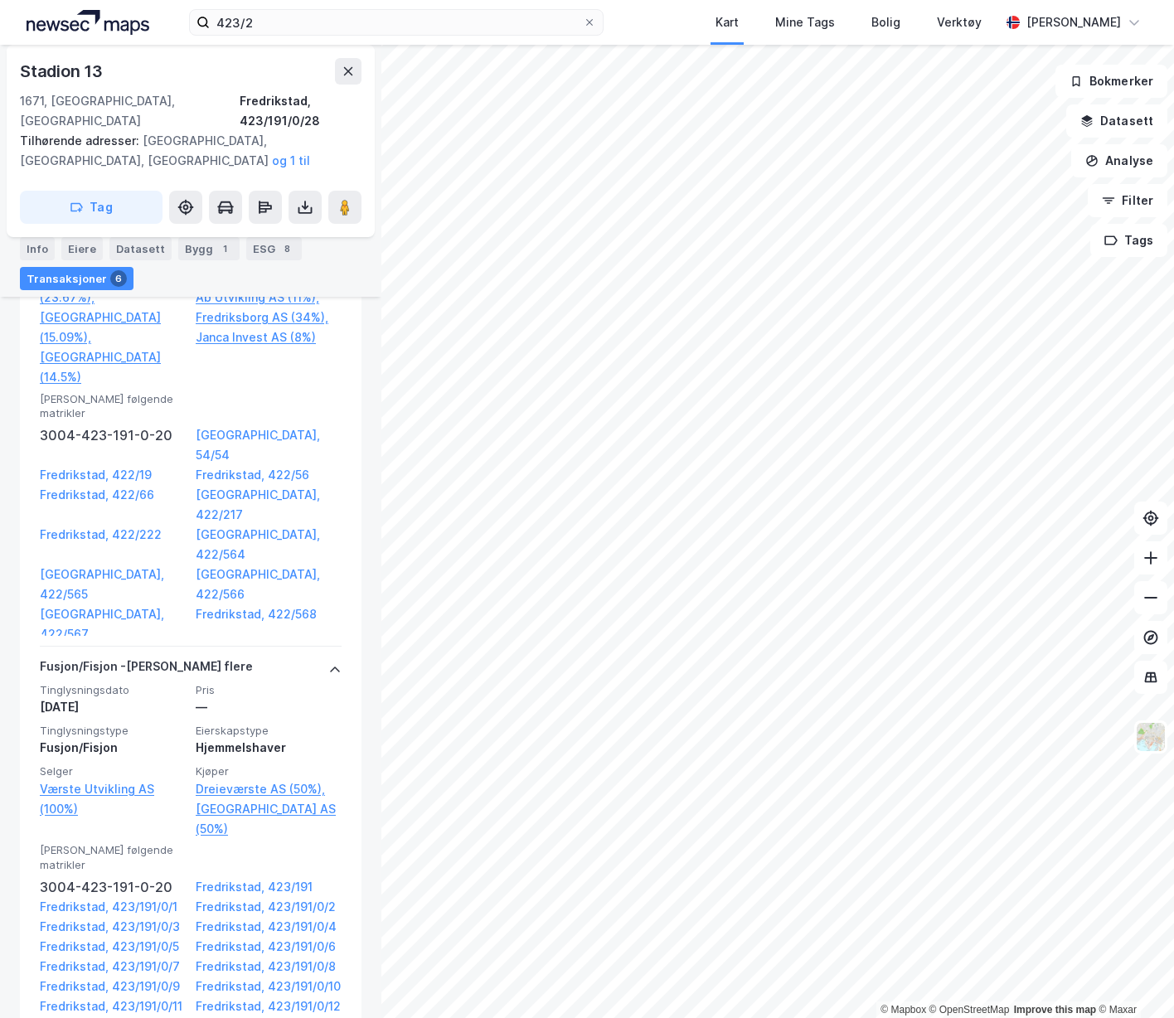
click at [154, 724] on span "Tinglysningstype" at bounding box center [113, 731] width 146 height 14
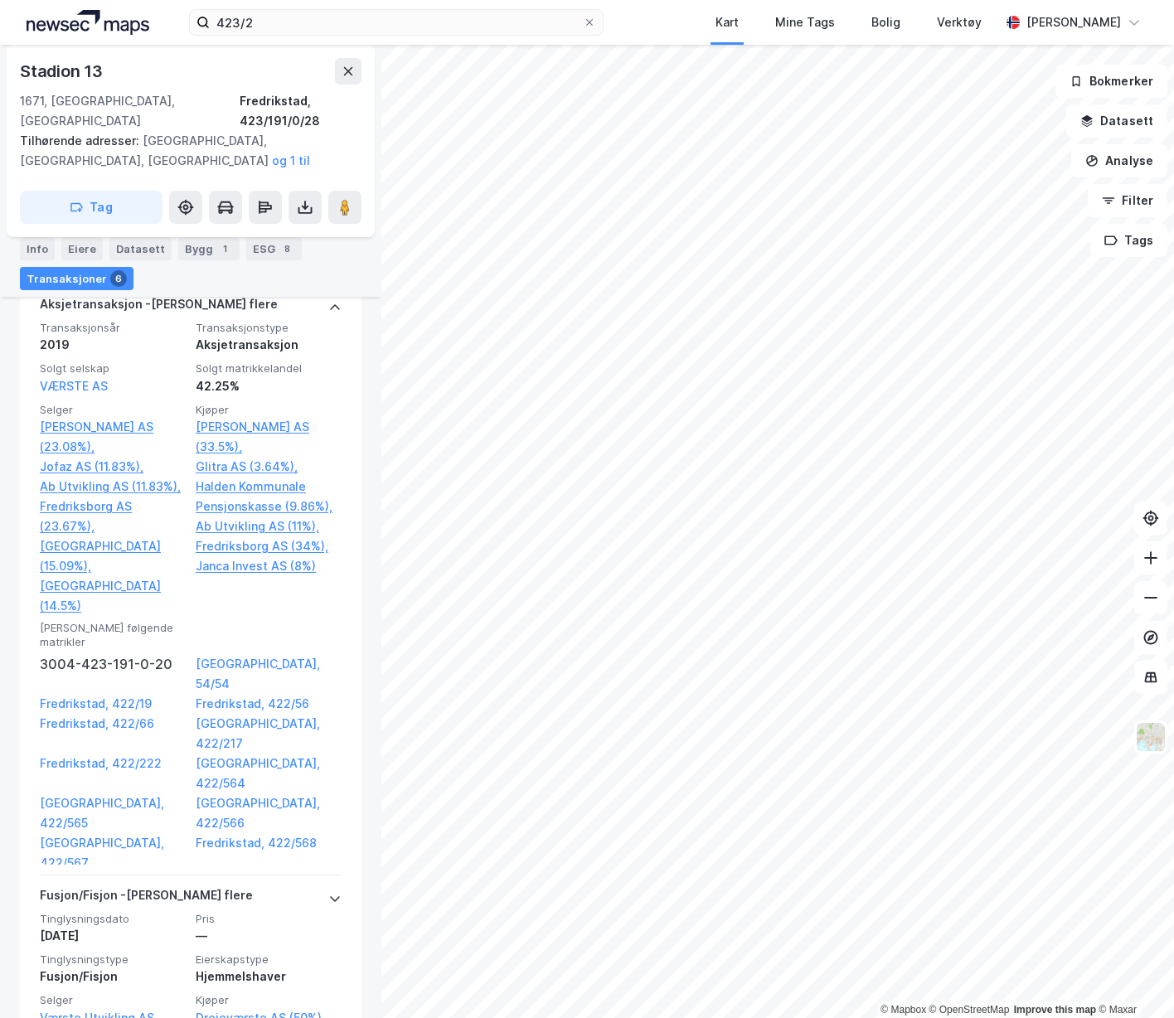
click at [134, 912] on div "Tinglysningsdato [DATE] Pris — Tinglysningstype Fusjon/Fisjon Eierskapstype Hje…" at bounding box center [191, 990] width 302 height 156
